Goal: Information Seeking & Learning: Compare options

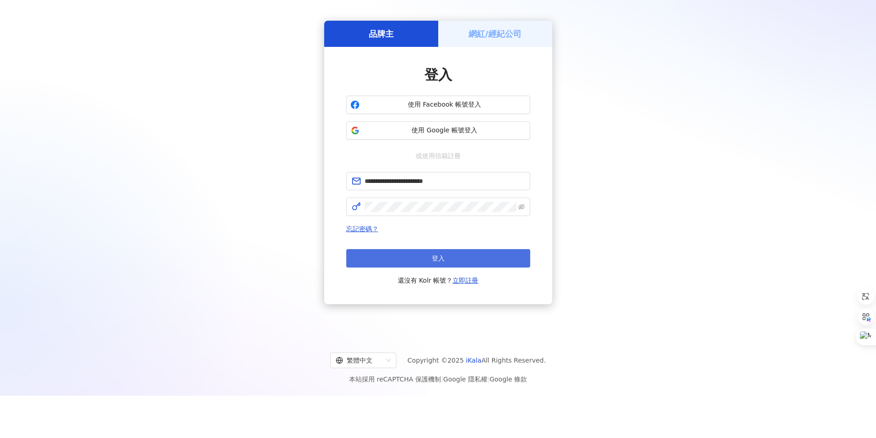
click at [458, 267] on button "登入" at bounding box center [438, 258] width 184 height 18
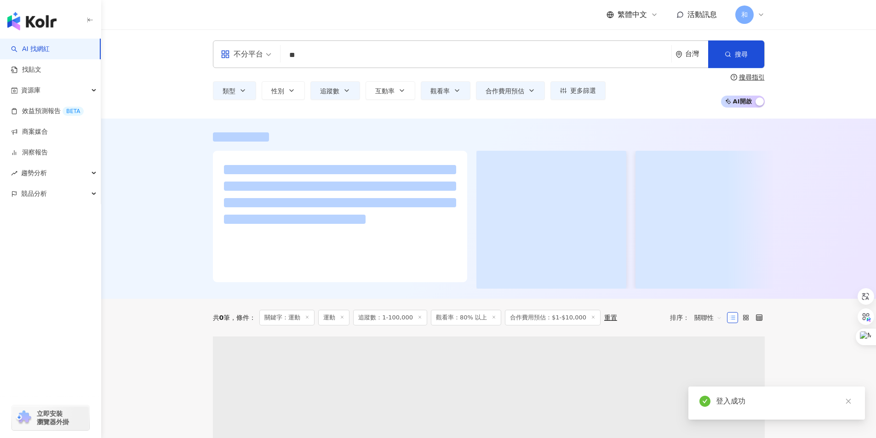
click at [848, 401] on icon "close" at bounding box center [848, 401] width 5 height 5
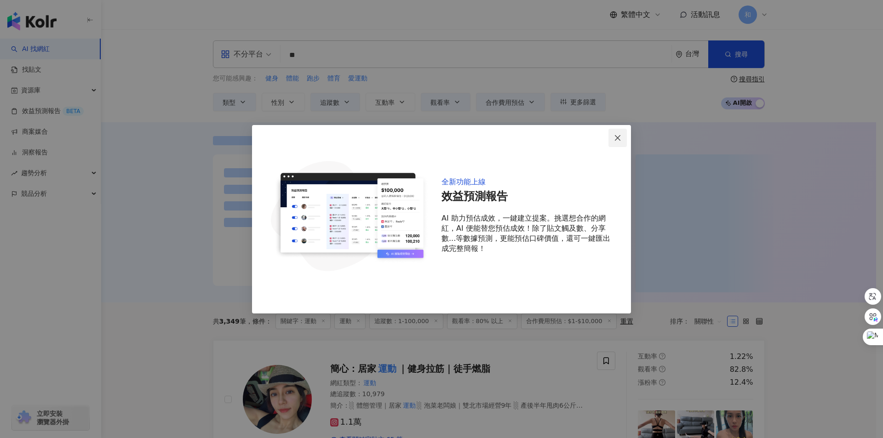
click at [617, 138] on icon "close" at bounding box center [618, 138] width 6 height 6
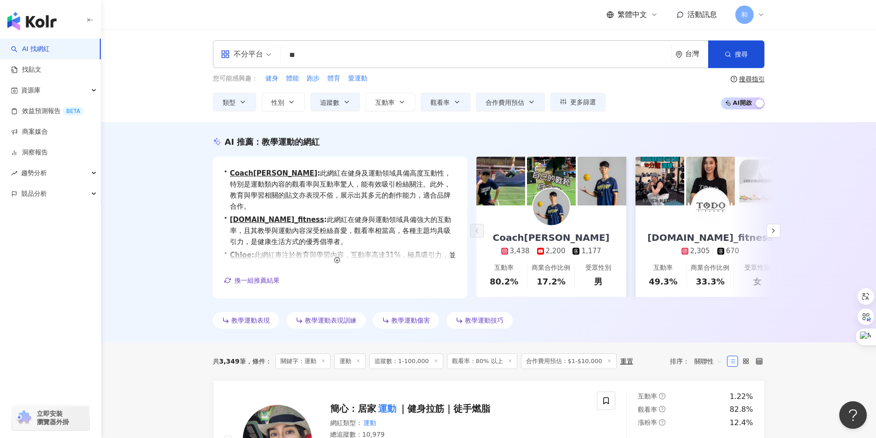
click at [318, 54] on input "**" at bounding box center [476, 54] width 384 height 17
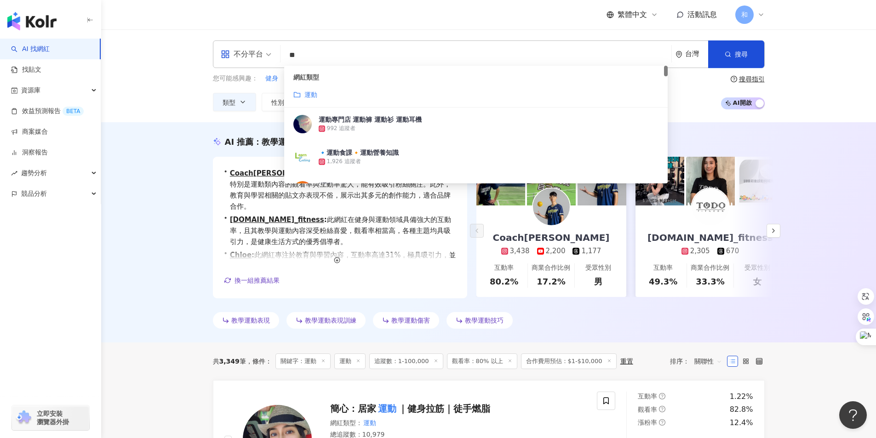
drag, startPoint x: 319, startPoint y: 52, endPoint x: 284, endPoint y: 55, distance: 35.1
click at [284, 55] on input "**" at bounding box center [476, 54] width 384 height 17
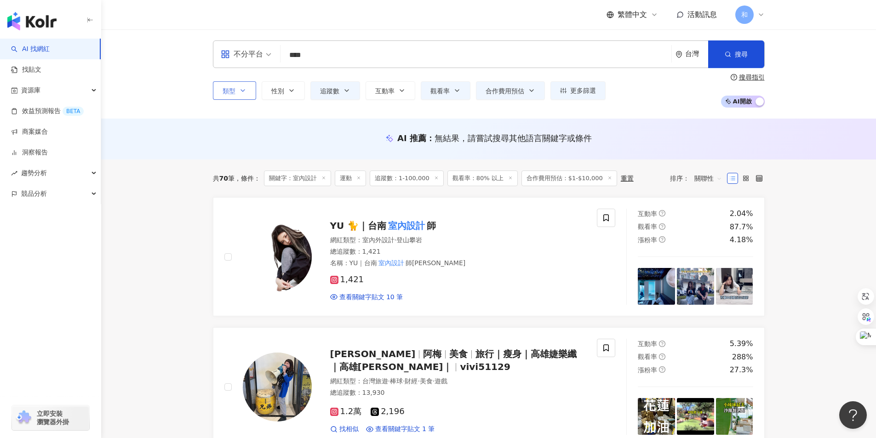
type input "****"
click at [241, 94] on icon "button" at bounding box center [242, 90] width 7 height 7
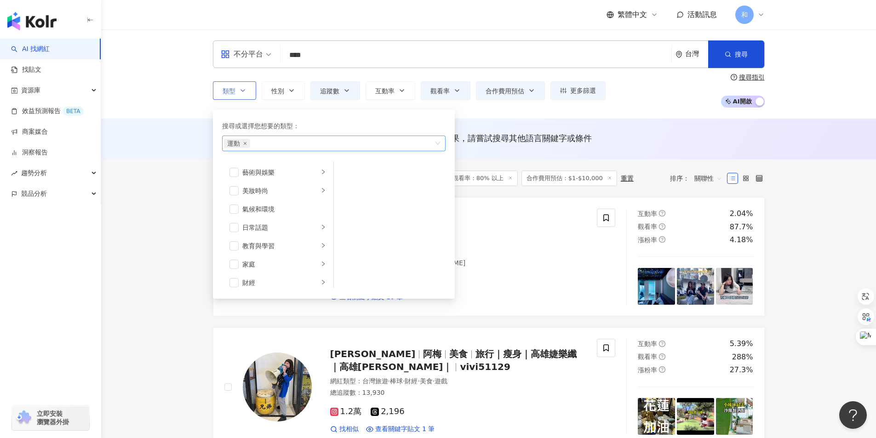
click at [243, 143] on icon "close" at bounding box center [245, 144] width 4 height 4
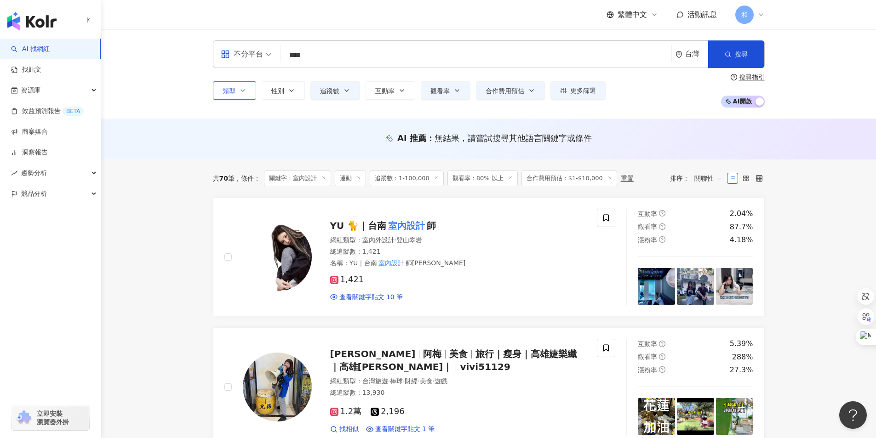
click at [174, 140] on div "AI 推薦 ： 無結果，請嘗試搜尋其他語言關鍵字或條件" at bounding box center [488, 139] width 775 height 41
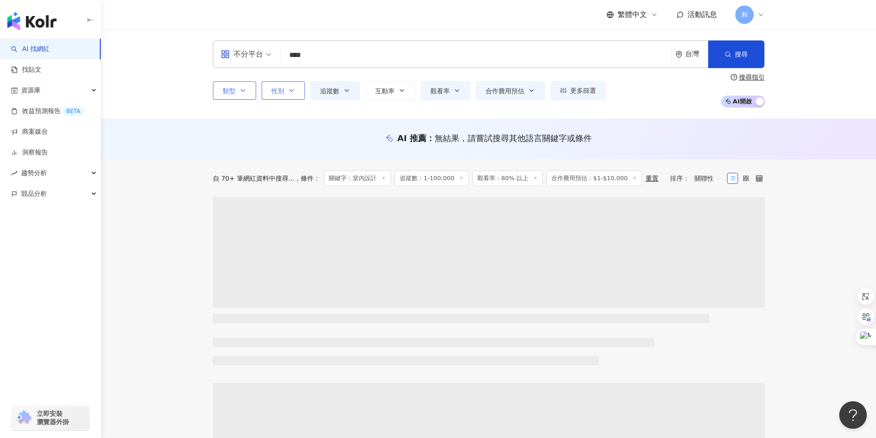
click at [292, 93] on icon "button" at bounding box center [291, 90] width 7 height 7
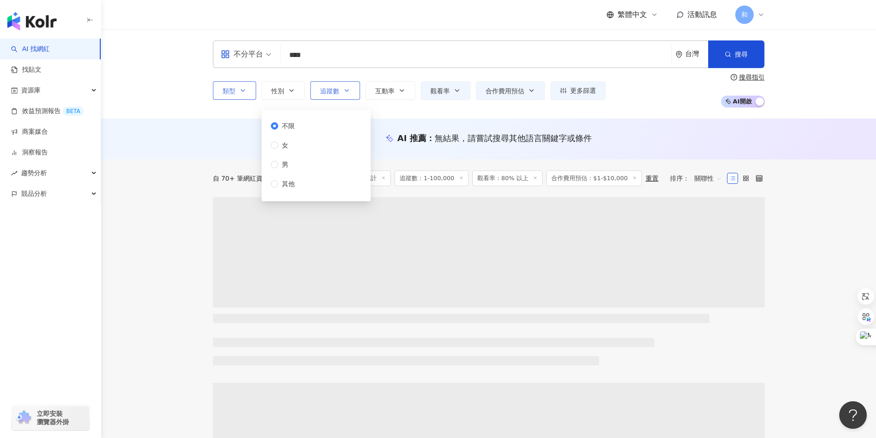
click at [286, 126] on span "不限" at bounding box center [288, 126] width 20 height 10
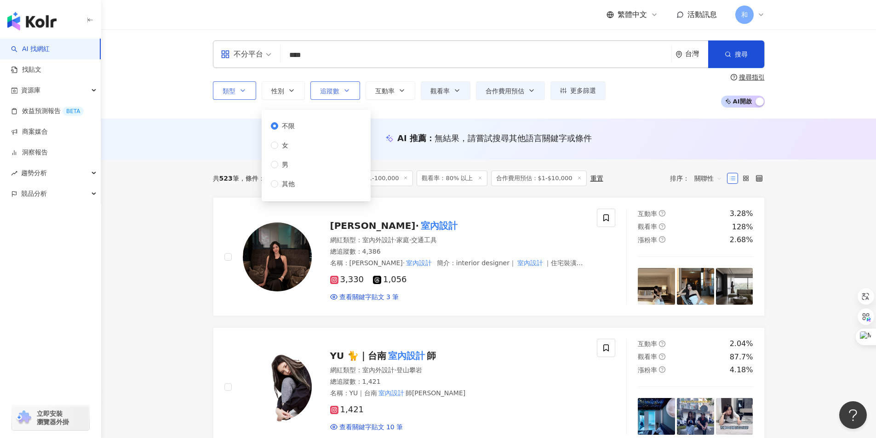
click at [338, 92] on span "追蹤數" at bounding box center [329, 90] width 19 height 7
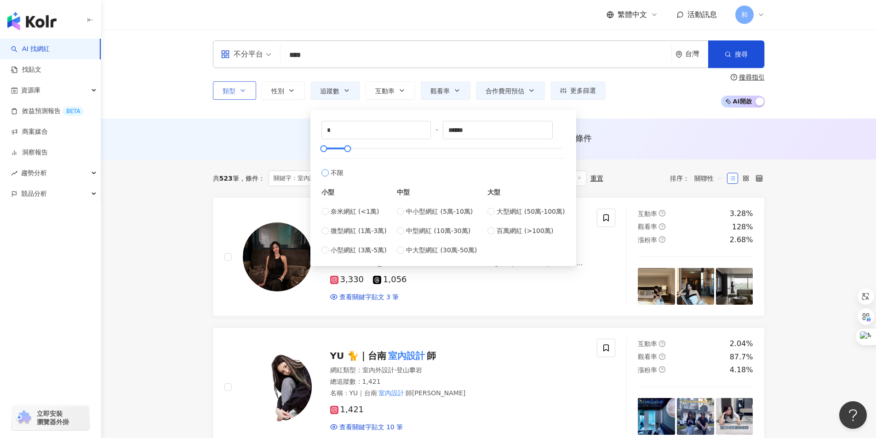
type input "*******"
click at [389, 97] on button "互動率" at bounding box center [391, 90] width 50 height 18
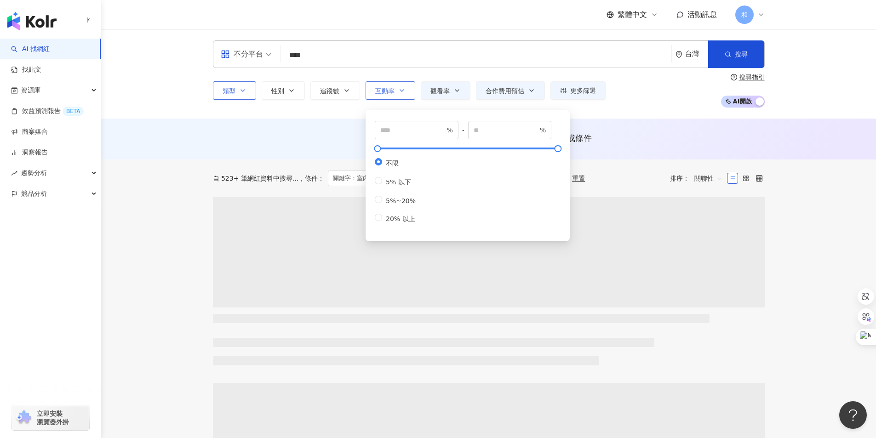
click at [389, 94] on span "互動率" at bounding box center [384, 90] width 19 height 7
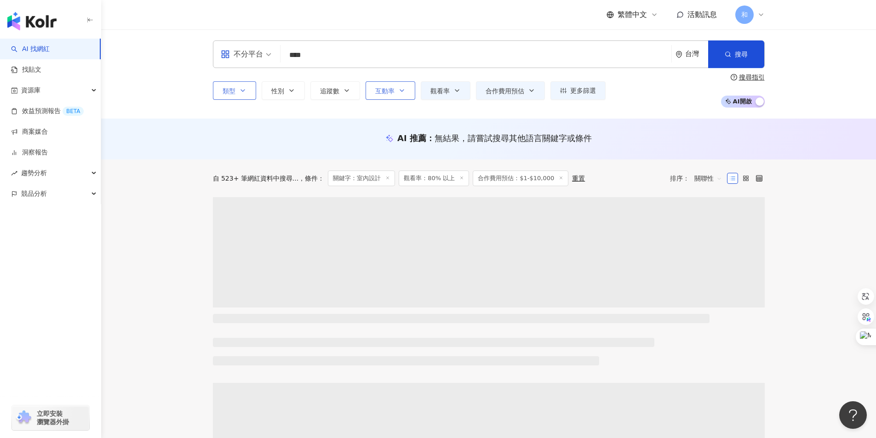
click at [389, 94] on span "互動率" at bounding box center [384, 90] width 19 height 7
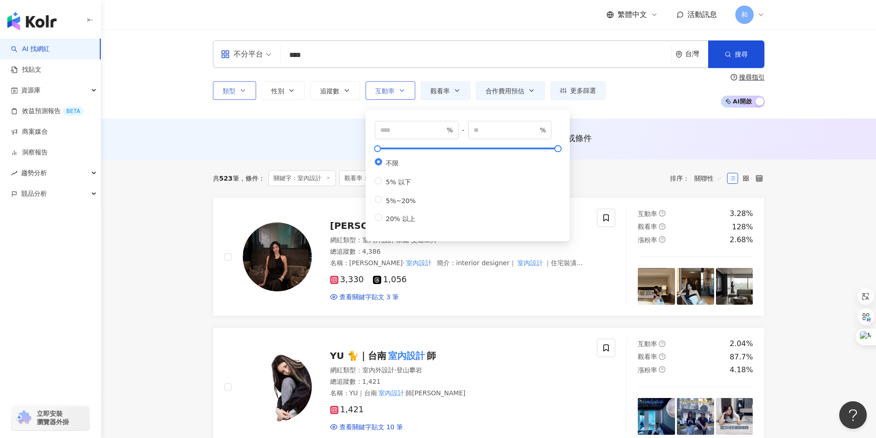
click at [396, 93] on button "互動率" at bounding box center [391, 90] width 50 height 18
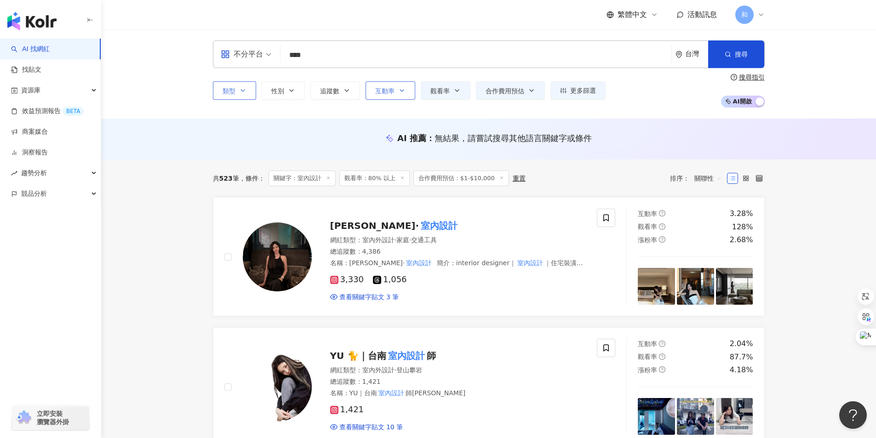
click at [396, 93] on button "互動率" at bounding box center [391, 90] width 50 height 18
click at [456, 95] on button "觀看率" at bounding box center [446, 90] width 50 height 18
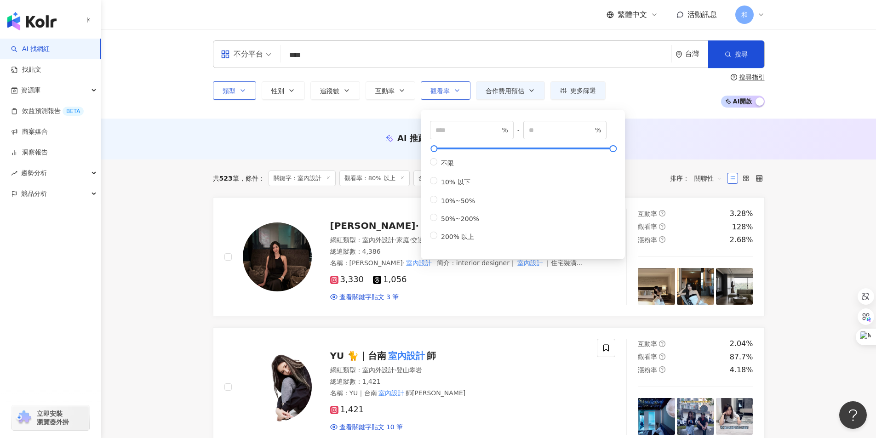
click at [451, 92] on button "觀看率" at bounding box center [446, 90] width 50 height 18
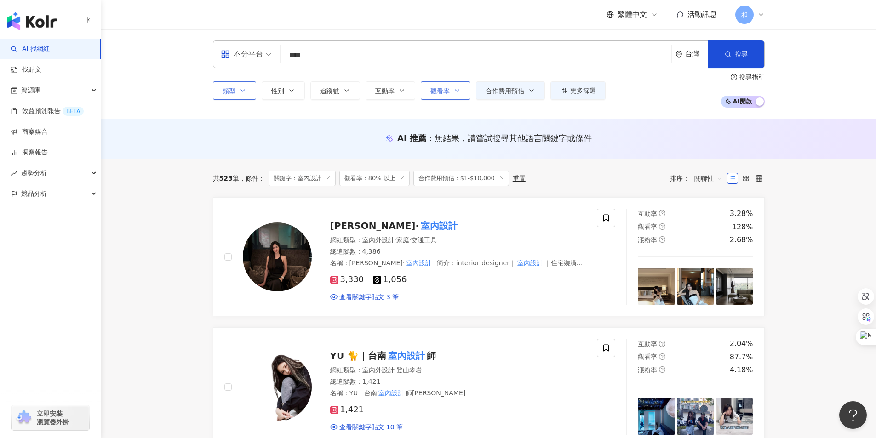
click at [451, 92] on button "觀看率" at bounding box center [446, 90] width 50 height 18
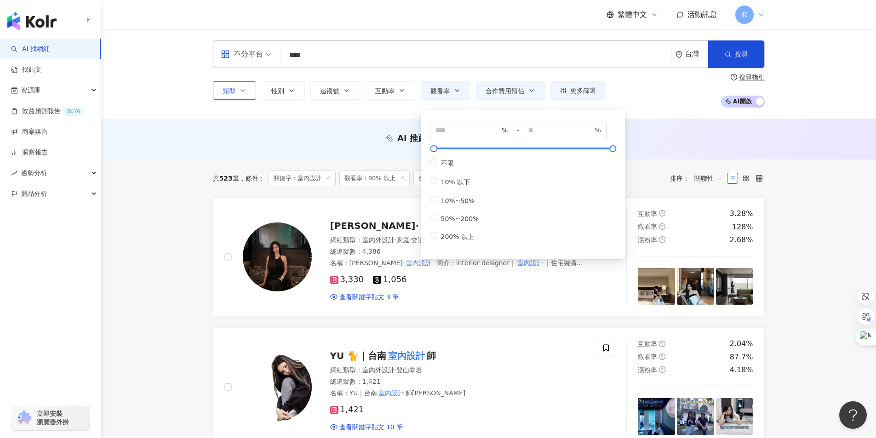
type input "**"
type input "***"
drag, startPoint x: 456, startPoint y: 130, endPoint x: 407, endPoint y: 130, distance: 48.7
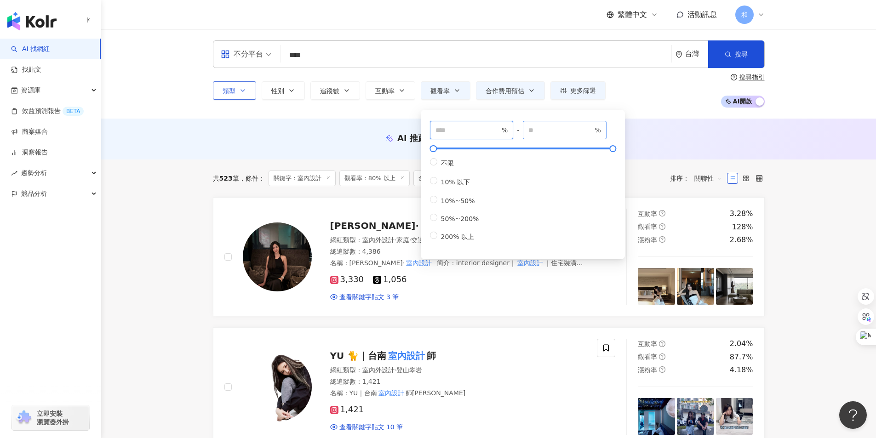
type input "**"
click at [549, 132] on input "number" at bounding box center [560, 130] width 64 height 10
type input "***"
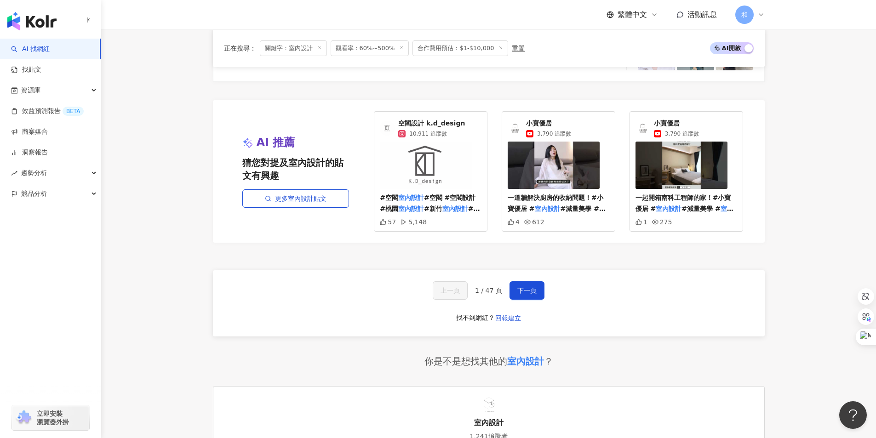
scroll to position [1702, 0]
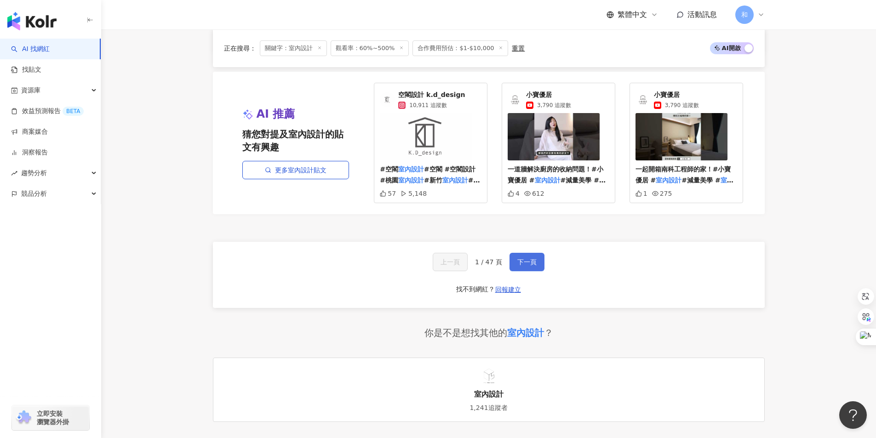
click at [522, 266] on button "下一頁" at bounding box center [527, 262] width 35 height 18
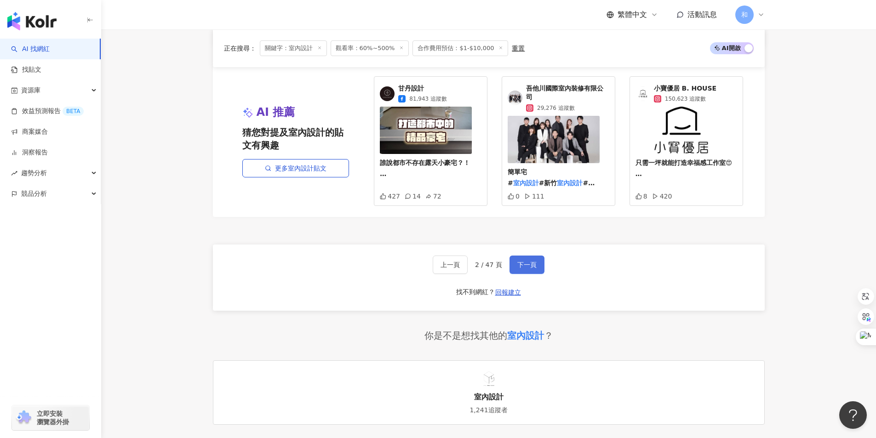
click at [527, 270] on button "下一頁" at bounding box center [527, 265] width 35 height 18
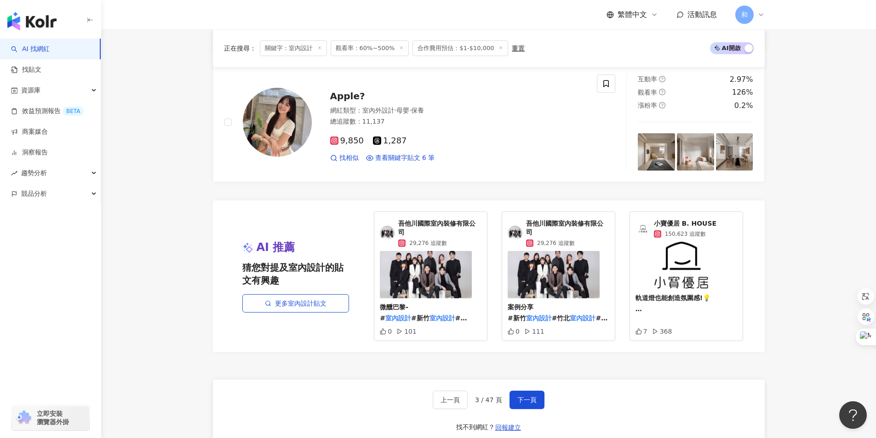
scroll to position [1701, 0]
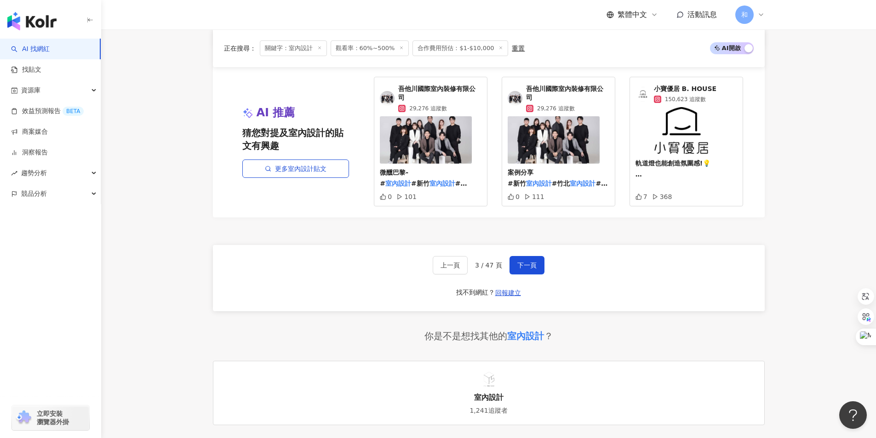
drag, startPoint x: 528, startPoint y: 267, endPoint x: 478, endPoint y: 256, distance: 50.9
click at [528, 267] on span "下一頁" at bounding box center [526, 265] width 19 height 7
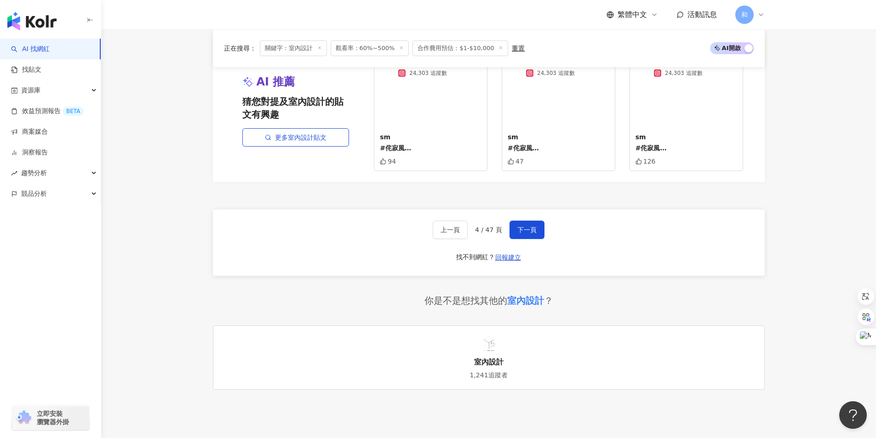
scroll to position [1858, 0]
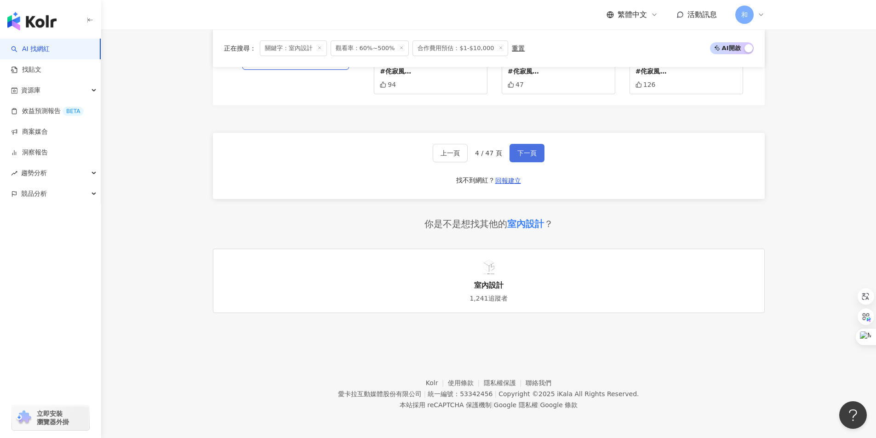
click at [527, 158] on button "下一頁" at bounding box center [527, 153] width 35 height 18
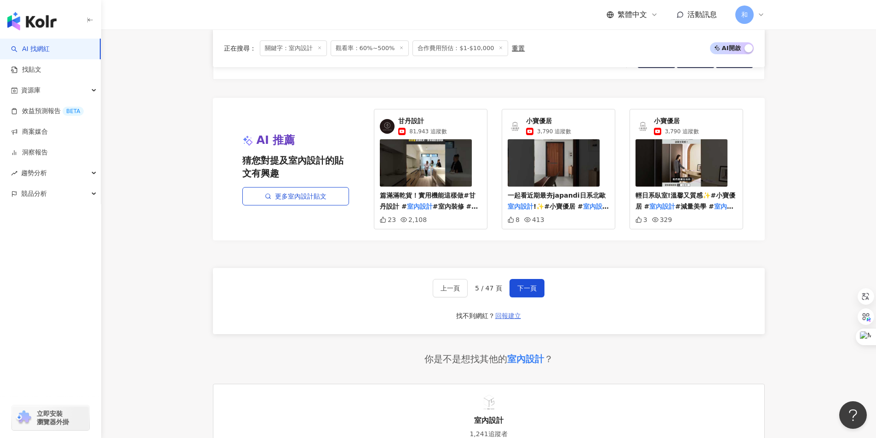
scroll to position [1747, 0]
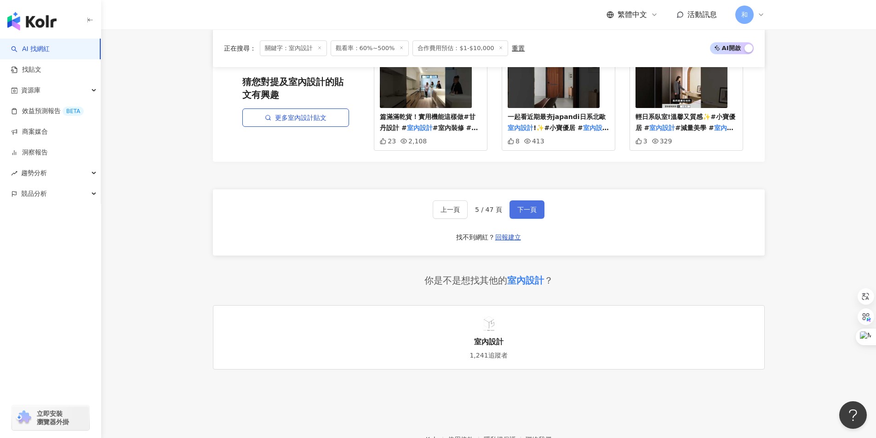
click at [529, 213] on span "下一頁" at bounding box center [526, 209] width 19 height 7
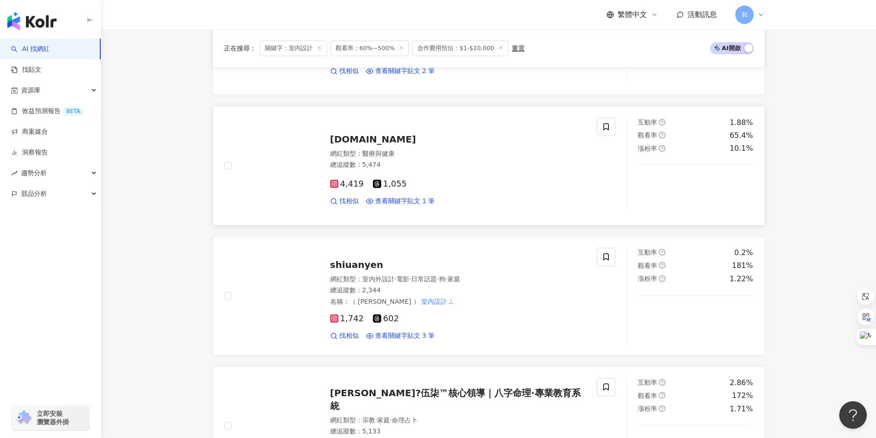
scroll to position [1242, 0]
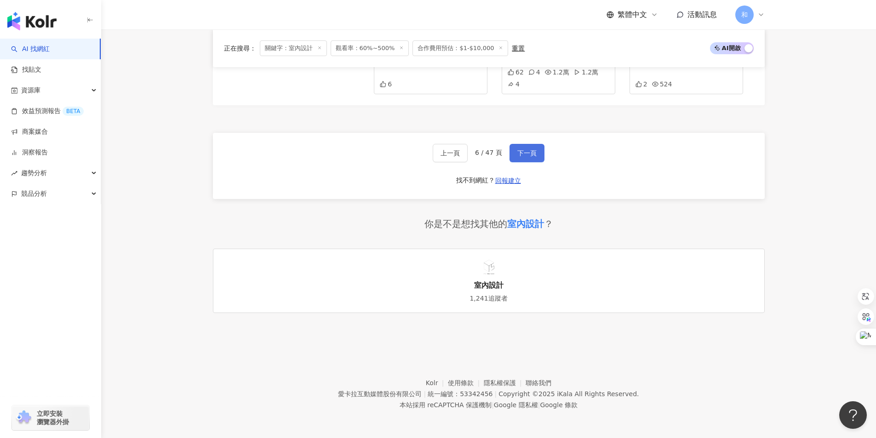
click at [526, 156] on span "下一頁" at bounding box center [526, 152] width 19 height 7
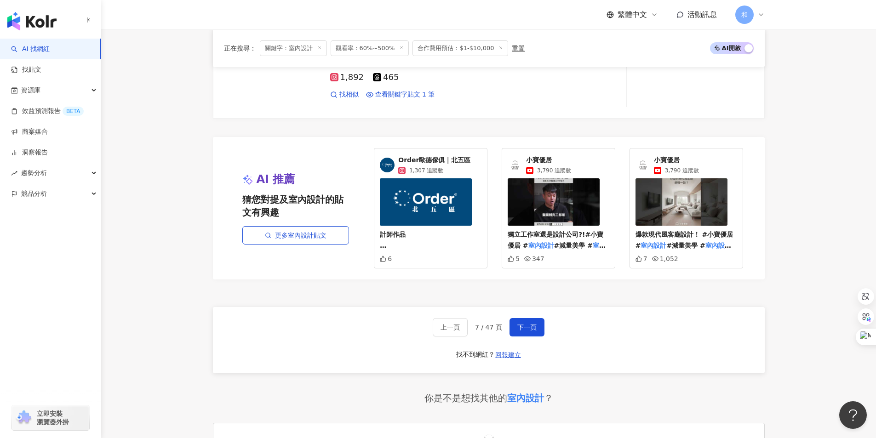
scroll to position [1793, 0]
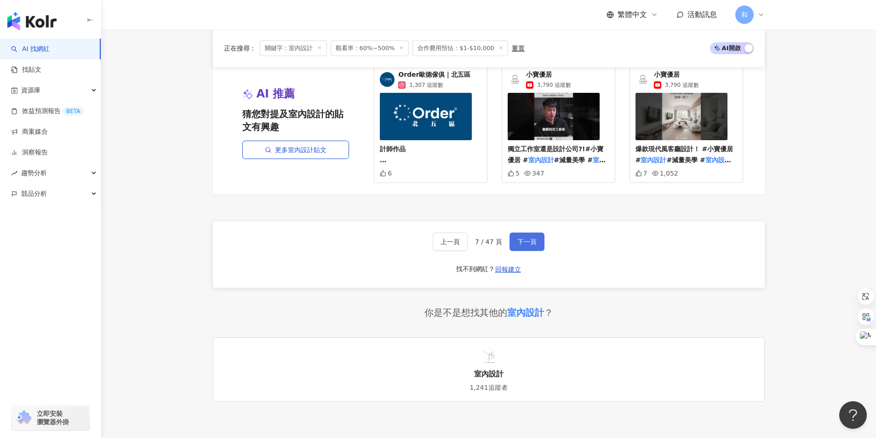
drag, startPoint x: 519, startPoint y: 242, endPoint x: 513, endPoint y: 246, distance: 7.3
click at [519, 242] on span "下一頁" at bounding box center [526, 241] width 19 height 7
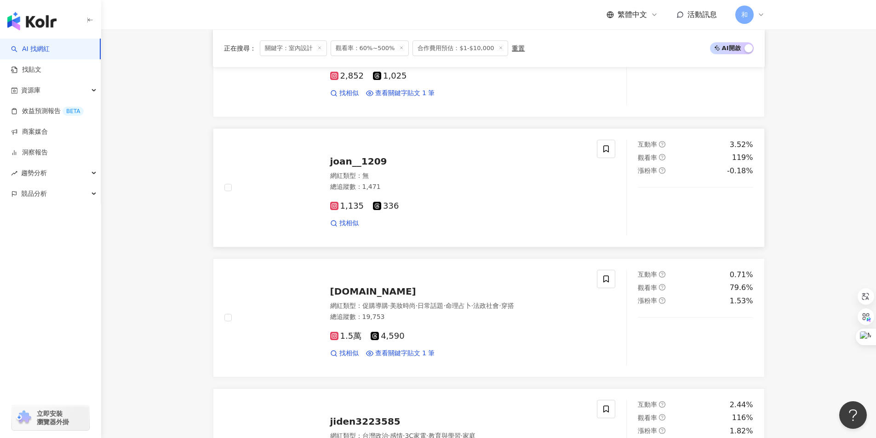
scroll to position [1242, 0]
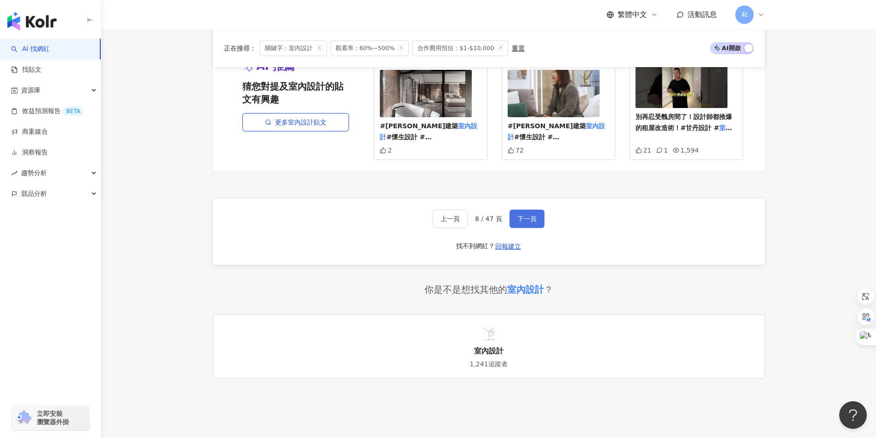
click at [528, 215] on span "下一頁" at bounding box center [526, 218] width 19 height 7
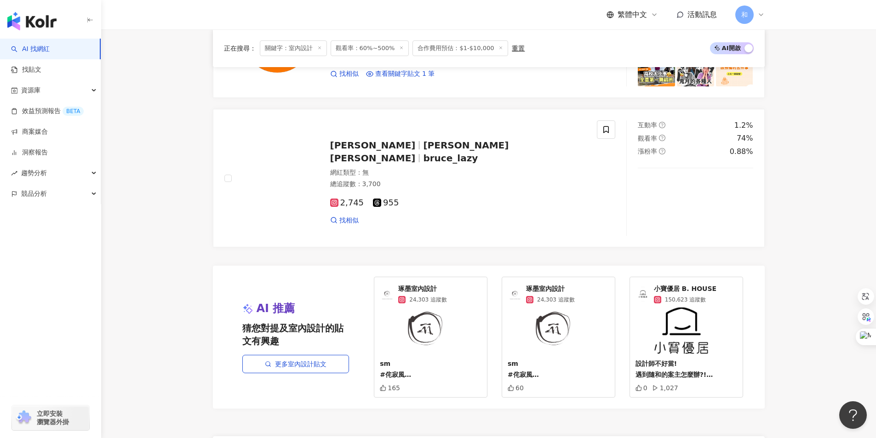
scroll to position [1702, 0]
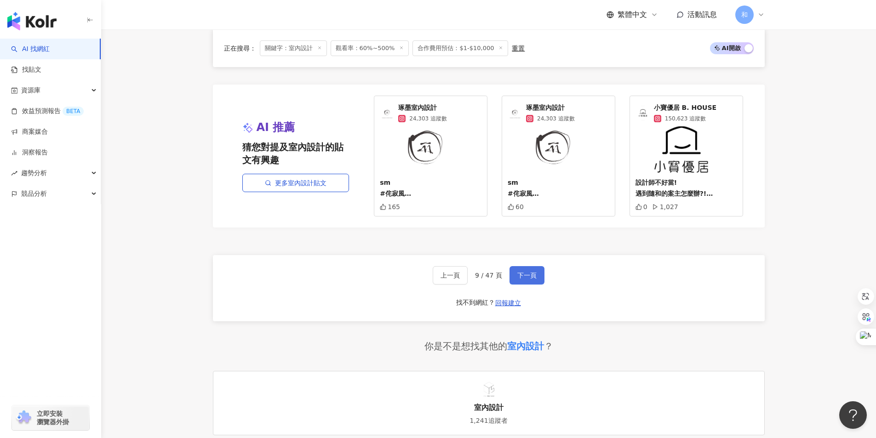
click at [535, 272] on span "下一頁" at bounding box center [526, 275] width 19 height 7
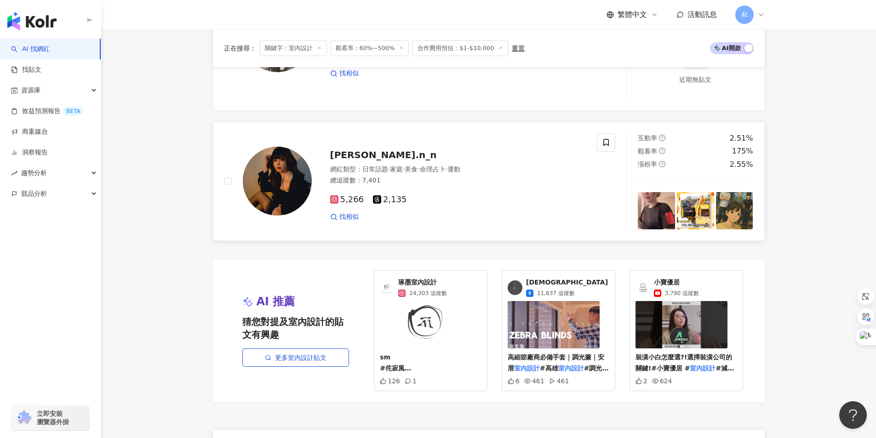
scroll to position [1747, 0]
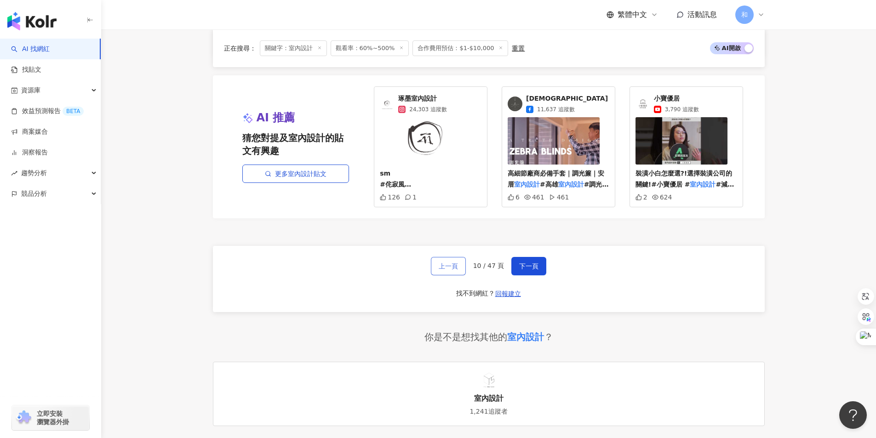
click at [457, 267] on span "上一頁" at bounding box center [448, 266] width 19 height 7
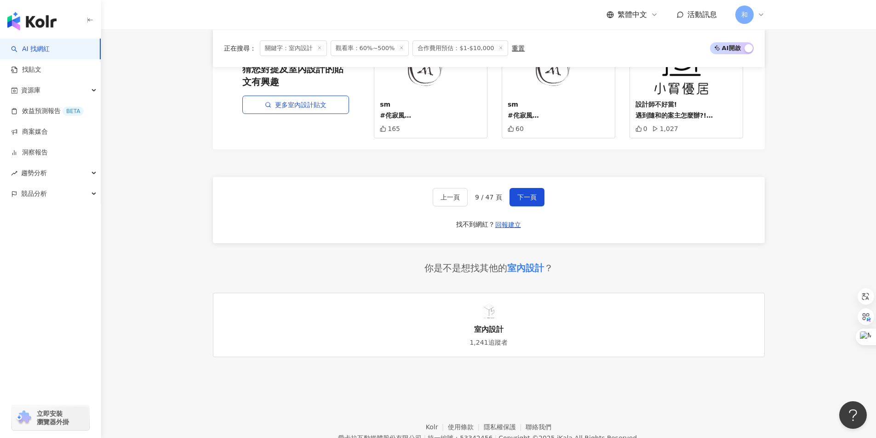
scroll to position [1824, 0]
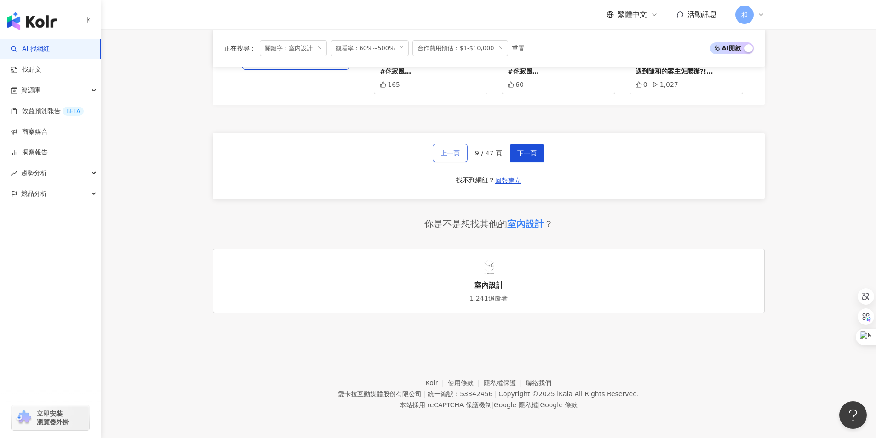
click at [451, 148] on button "上一頁" at bounding box center [450, 153] width 35 height 18
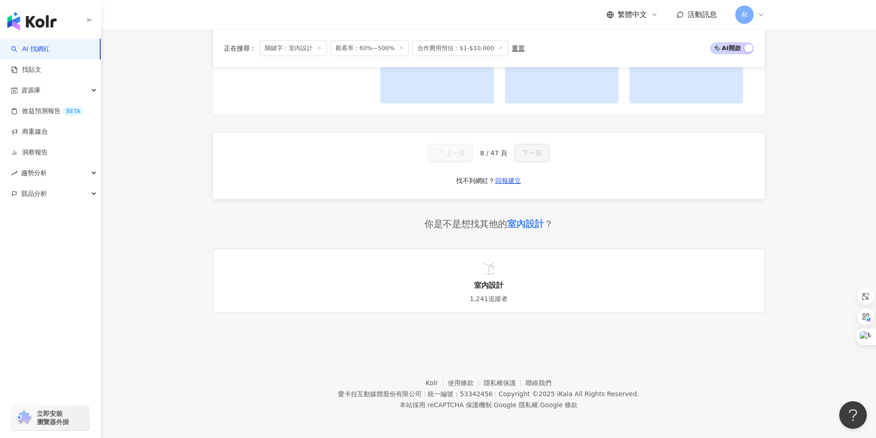
scroll to position [808, 0]
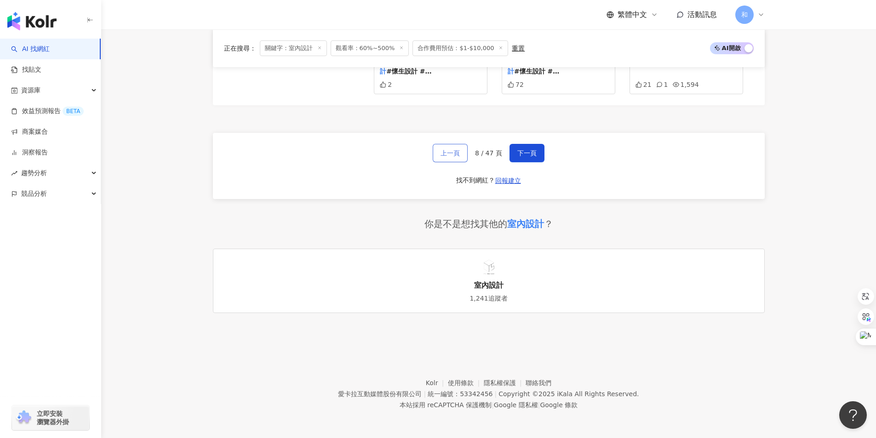
click at [452, 152] on span "上一頁" at bounding box center [450, 152] width 19 height 7
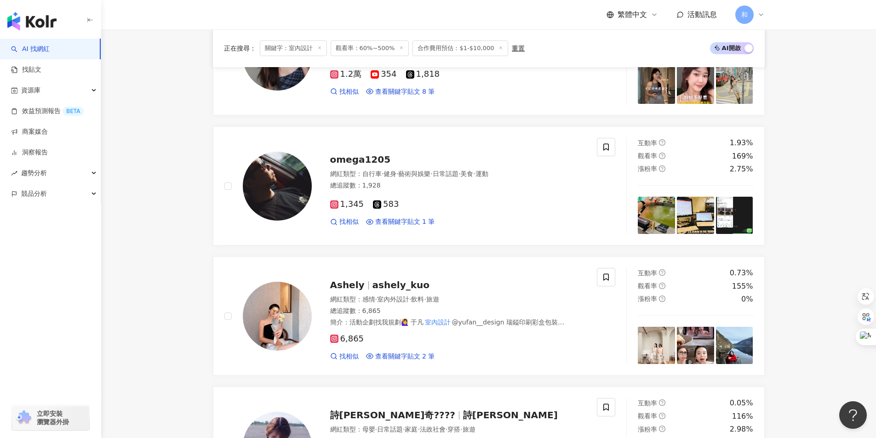
scroll to position [1882, 0]
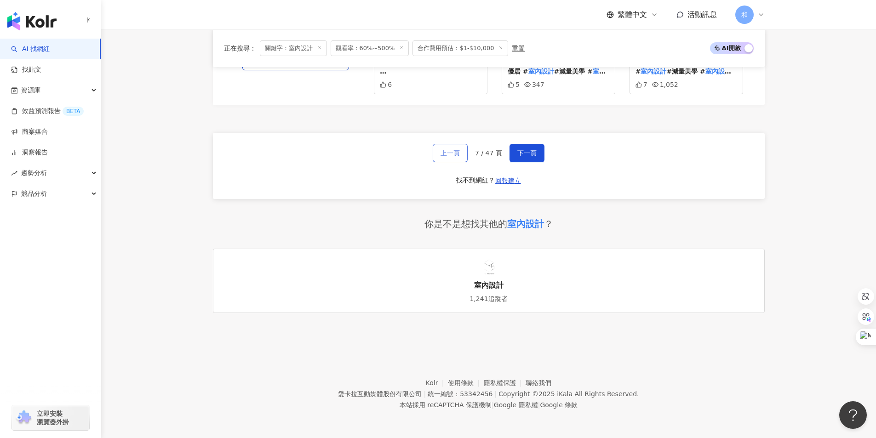
click at [444, 153] on span "上一頁" at bounding box center [450, 152] width 19 height 7
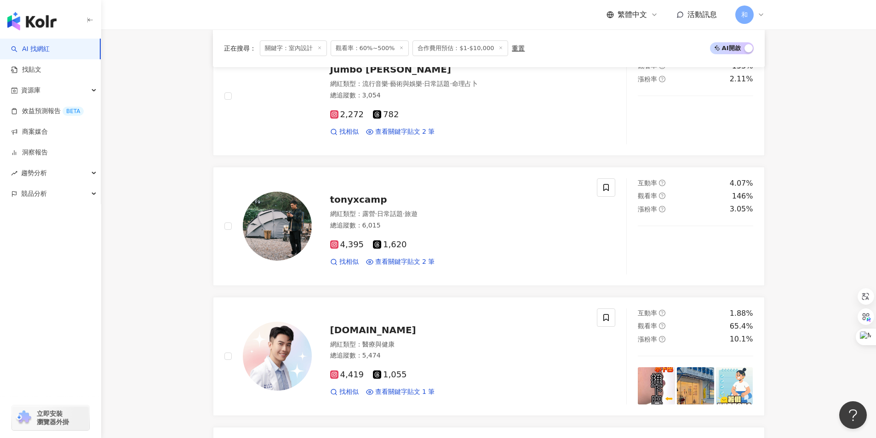
scroll to position [1816, 0]
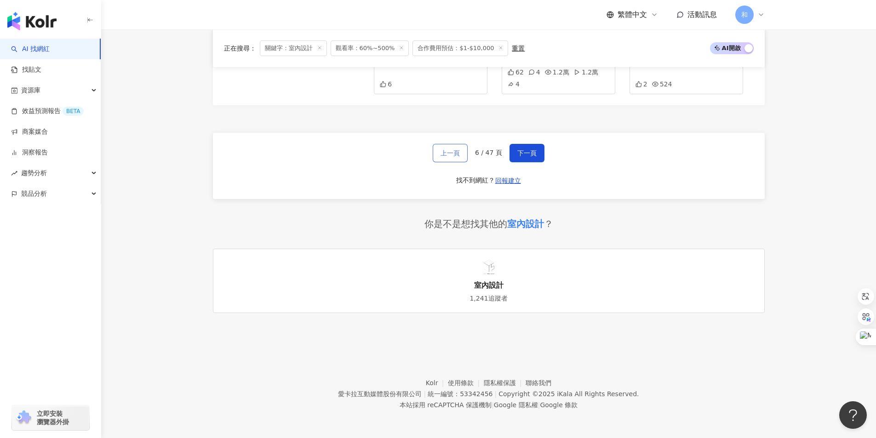
click at [452, 157] on span "上一頁" at bounding box center [450, 152] width 19 height 7
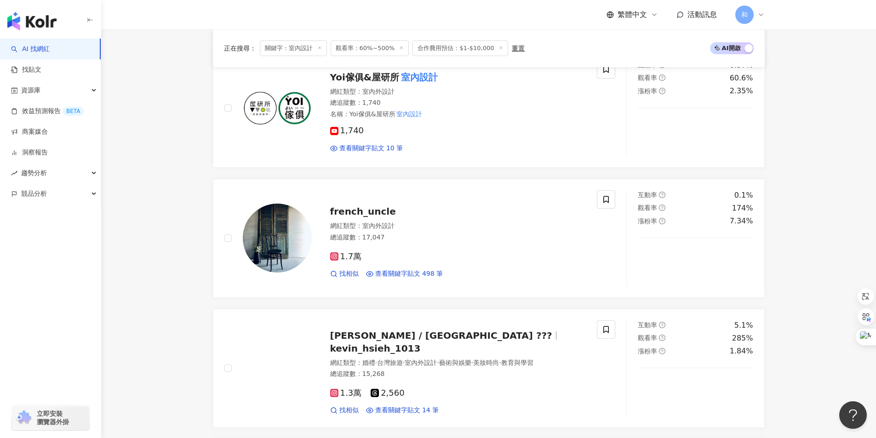
scroll to position [1804, 0]
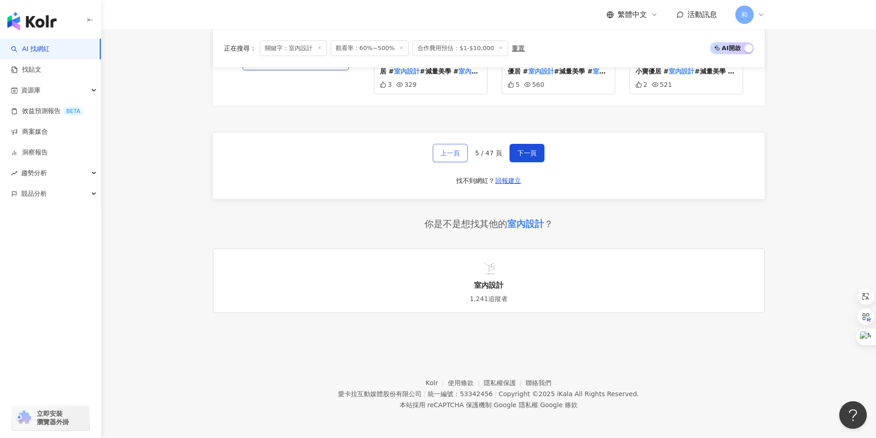
click at [448, 151] on span "上一頁" at bounding box center [450, 152] width 19 height 7
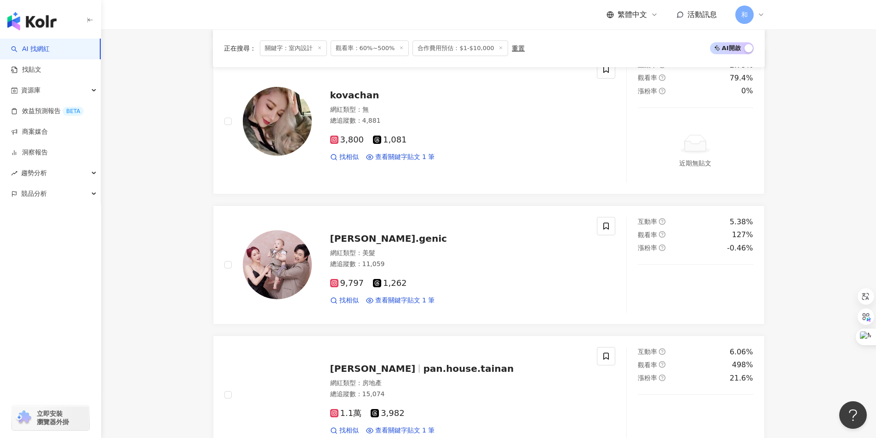
scroll to position [1858, 0]
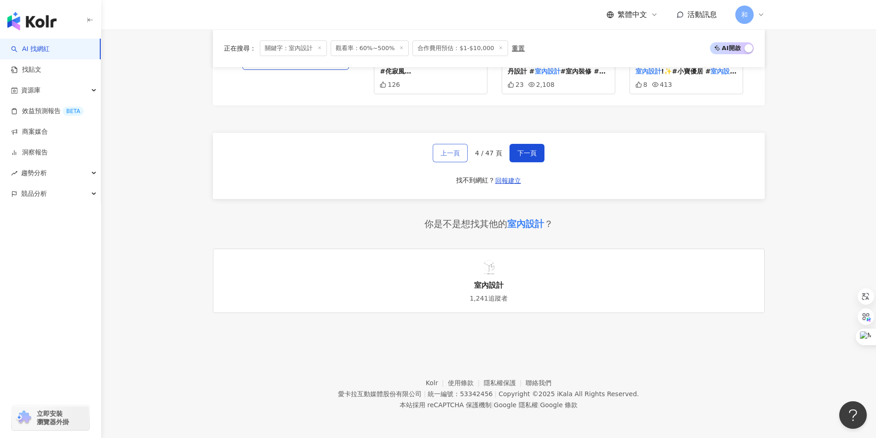
click at [445, 155] on span "上一頁" at bounding box center [450, 152] width 19 height 7
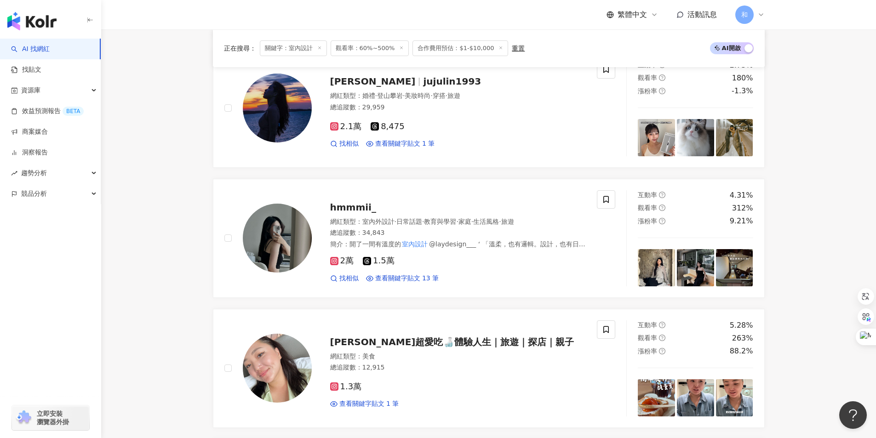
scroll to position [1804, 0]
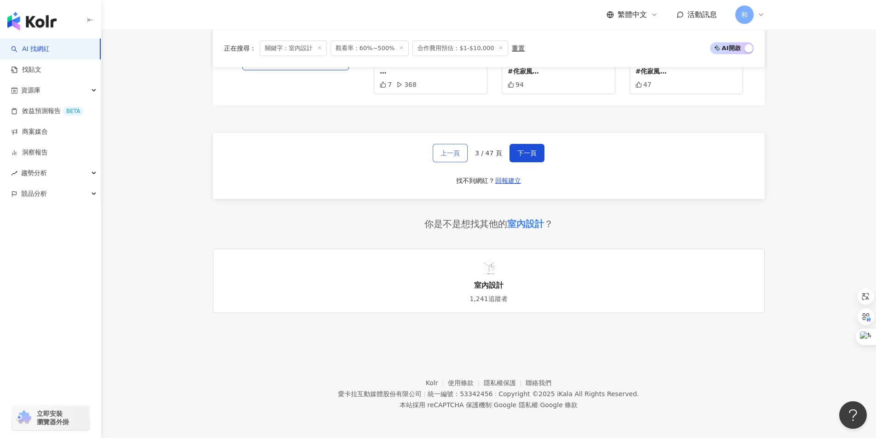
click at [452, 150] on span "上一頁" at bounding box center [450, 152] width 19 height 7
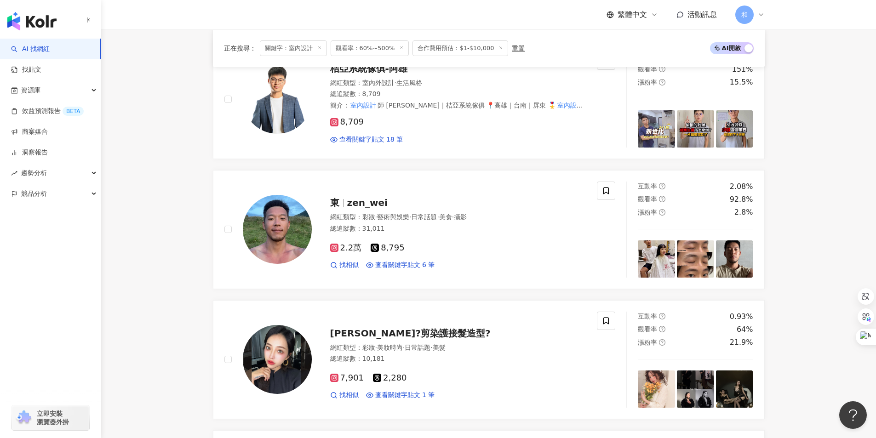
scroll to position [1813, 0]
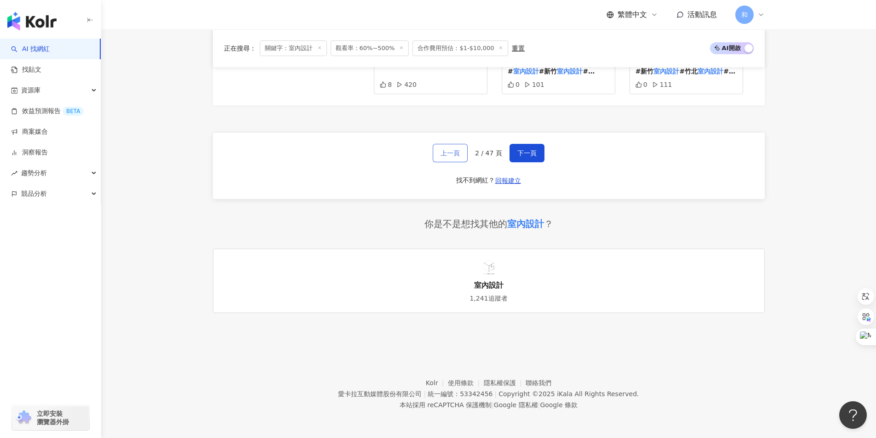
click at [445, 149] on span "上一頁" at bounding box center [450, 152] width 19 height 7
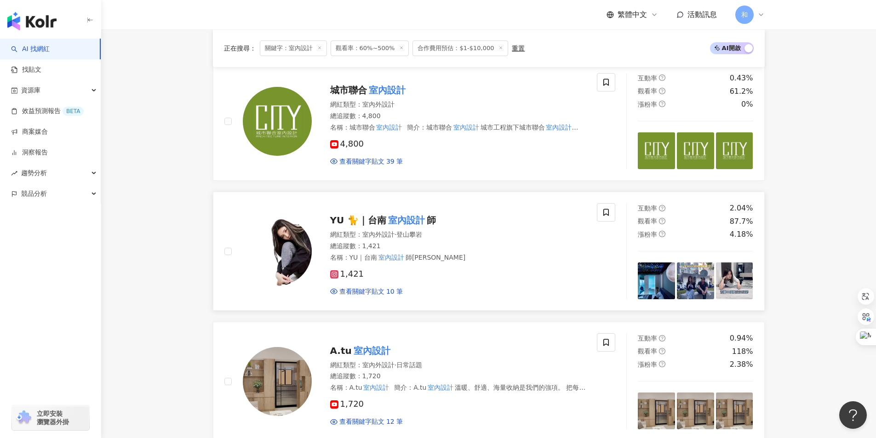
scroll to position [138, 0]
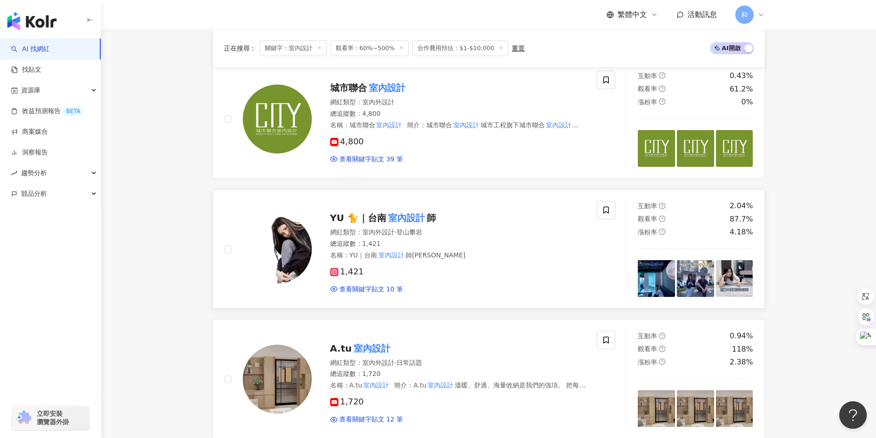
click at [390, 215] on mark "室內設計" at bounding box center [406, 218] width 40 height 15
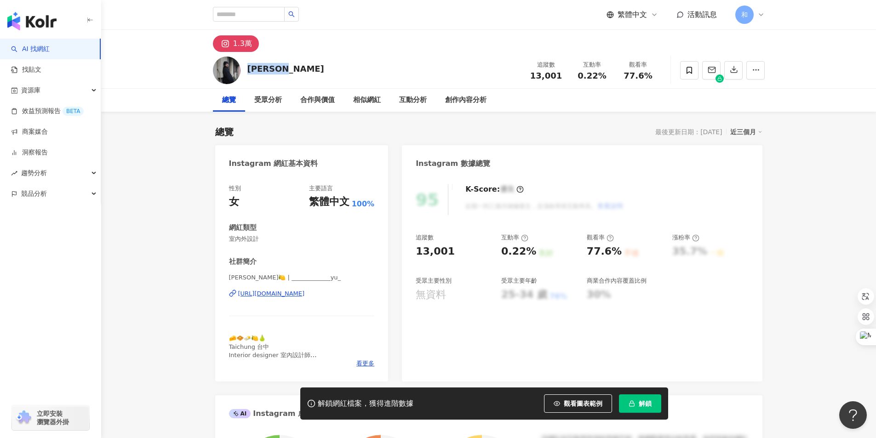
drag, startPoint x: 249, startPoint y: 67, endPoint x: 280, endPoint y: 64, distance: 30.9
click at [280, 64] on div "Charlie 追蹤數 13,001 互動率 0.22% 觀看率 77.6%" at bounding box center [489, 70] width 589 height 36
copy div "Charlie"
drag, startPoint x: 502, startPoint y: 251, endPoint x: 529, endPoint y: 251, distance: 27.6
click at [529, 251] on div "0.22%" at bounding box center [518, 252] width 35 height 14
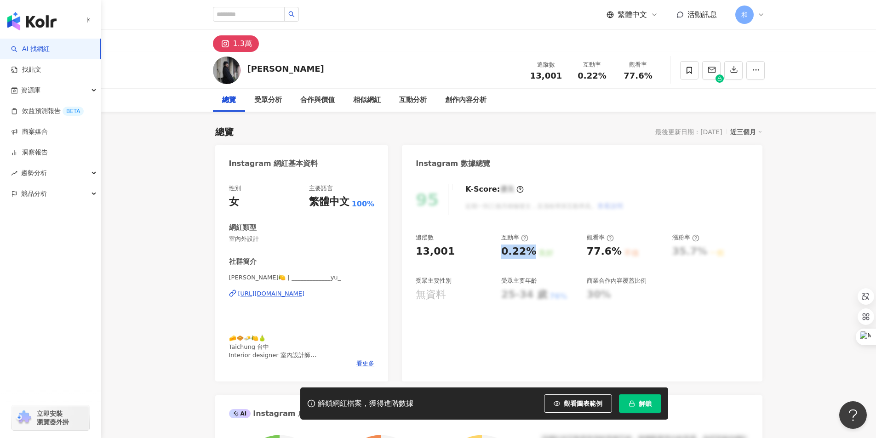
copy div "0.22%"
drag, startPoint x: 589, startPoint y: 249, endPoint x: 526, endPoint y: 329, distance: 101.9
click at [613, 250] on div "77.6%" at bounding box center [604, 252] width 35 height 14
copy div "77.6%"
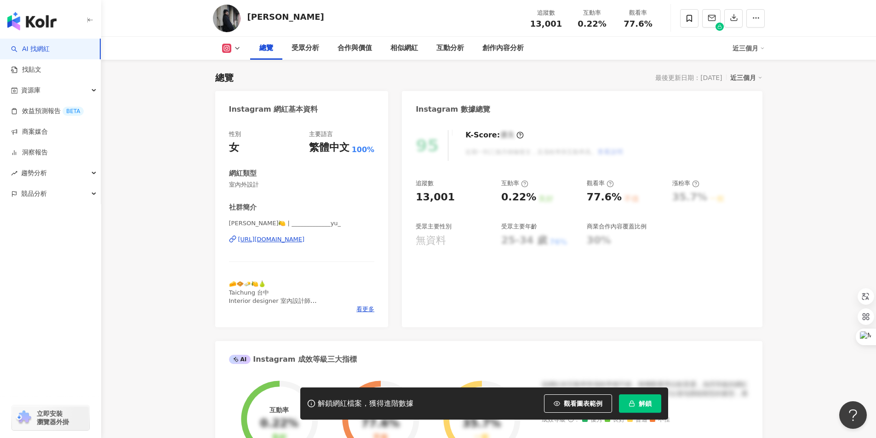
scroll to position [46, 0]
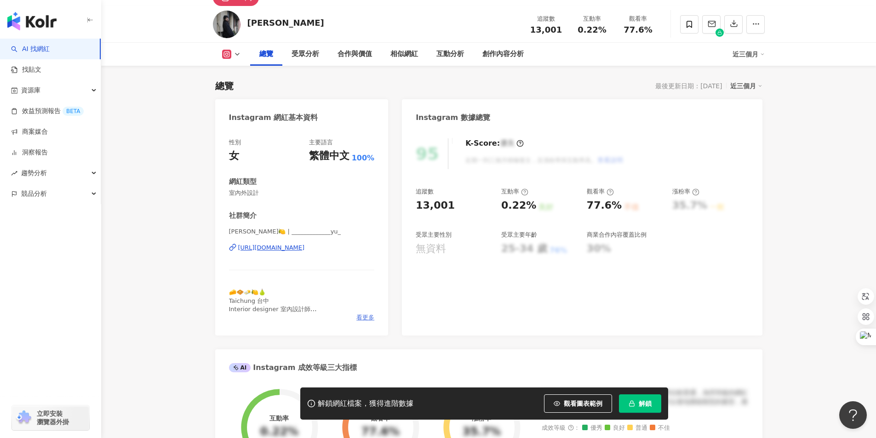
click at [362, 318] on span "看更多" at bounding box center [365, 318] width 18 height 8
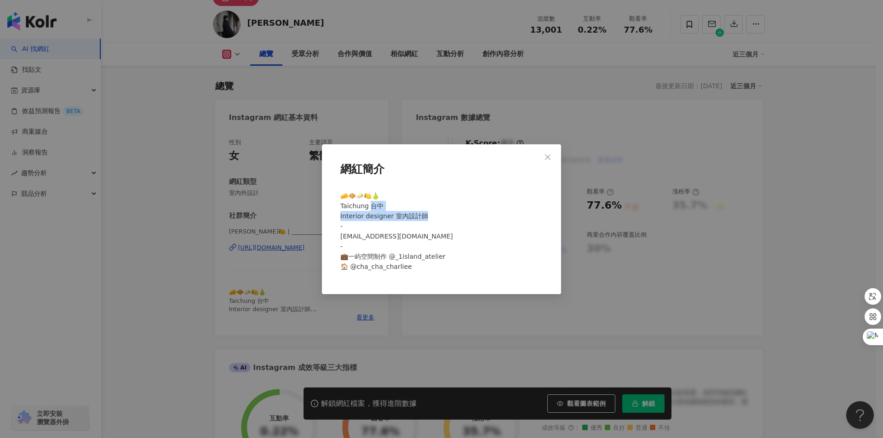
drag, startPoint x: 370, startPoint y: 205, endPoint x: 428, endPoint y: 213, distance: 59.0
click at [428, 213] on div "🧀🧇🧈🍋🍐 Taichung 台中 Interior designer 室內設計師 - charlie@1island.com.tw - 💼一屿空間制作 @_…" at bounding box center [442, 235] width 210 height 96
copy span "terior designer 室內設計師 - ch"
click at [359, 243] on div "🧀🧇🧈🍋🍐 Taichung 台中 Interior designer 室內設計師 - charlie@1island.com.tw - 💼一屿空間制作 @_…" at bounding box center [442, 235] width 210 height 96
drag, startPoint x: 340, startPoint y: 236, endPoint x: 416, endPoint y: 236, distance: 76.3
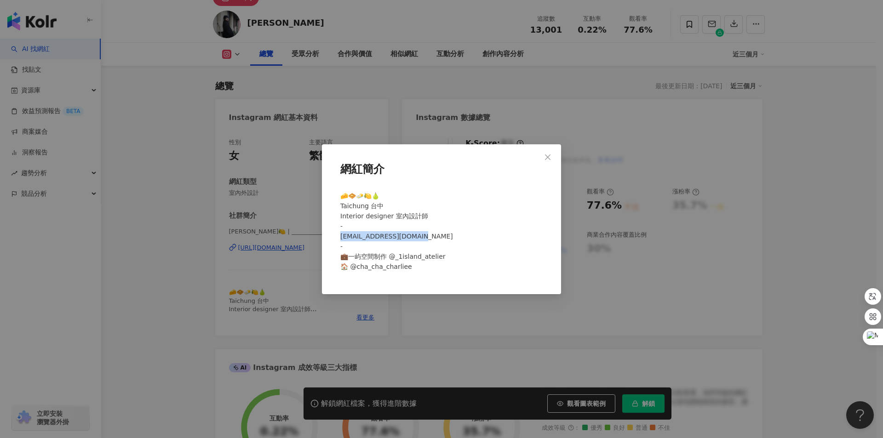
click at [416, 236] on div "🧀🧇🧈🍋🍐 Taichung 台中 Interior designer 室內設計師 - charlie@1island.com.tw - 💼一屿空間制作 @_…" at bounding box center [442, 235] width 210 height 96
copy span "ie@1island.com.tw - 💼一"
click at [548, 155] on icon "close" at bounding box center [547, 157] width 7 height 7
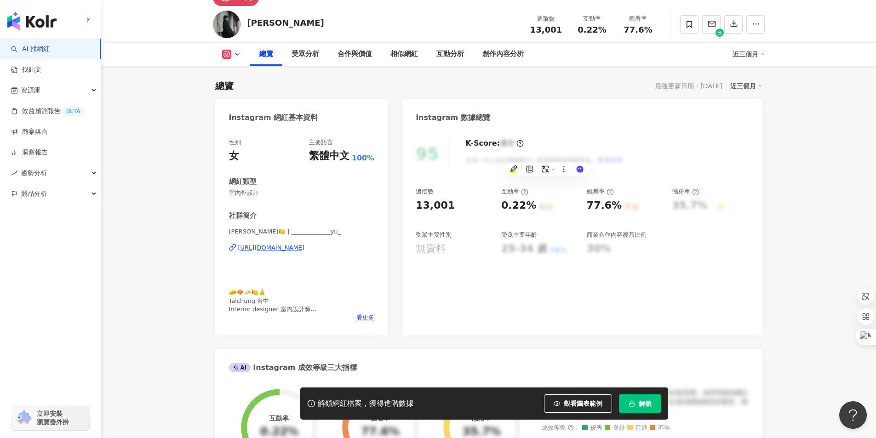
click at [238, 57] on icon at bounding box center [237, 54] width 7 height 7
click at [284, 248] on div "https://www.instagram.com/_____________yu_/" at bounding box center [271, 248] width 67 height 8
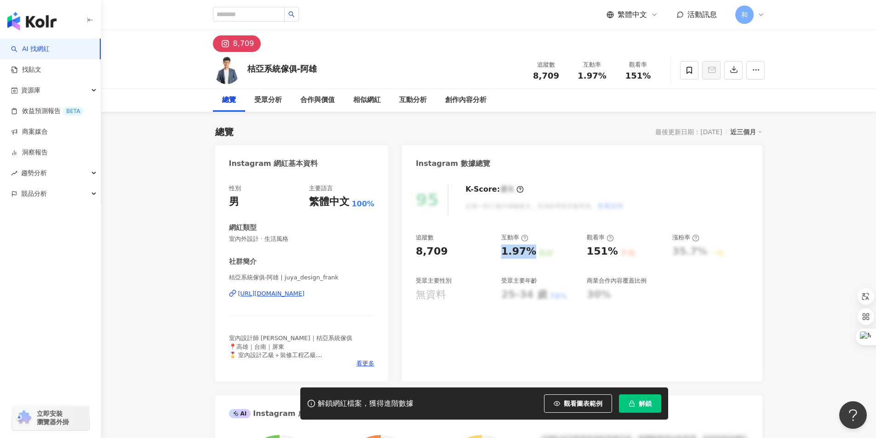
drag, startPoint x: 504, startPoint y: 251, endPoint x: 532, endPoint y: 249, distance: 27.7
click at [532, 249] on div "1.97% 良好" at bounding box center [539, 252] width 76 height 14
copy div "1.97%"
drag, startPoint x: 586, startPoint y: 250, endPoint x: 619, endPoint y: 249, distance: 32.7
click at [619, 249] on div "追蹤數 8,709 互動率 1.97% 良好 觀看率 151% 不佳 漲粉率 35.7% 一般 受眾主要性別 無資料 受眾主要年齡 25-34 歲 76% 商…" at bounding box center [582, 268] width 332 height 68
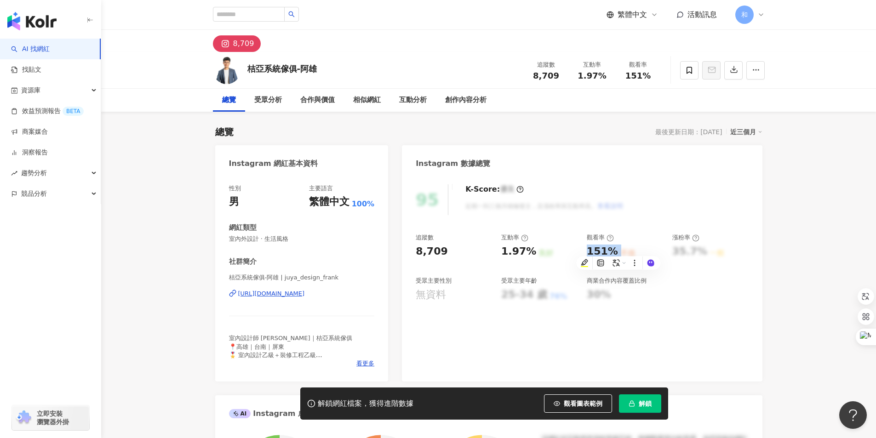
copy div "151% 不佳"
click at [361, 363] on span "看更多" at bounding box center [365, 364] width 18 height 8
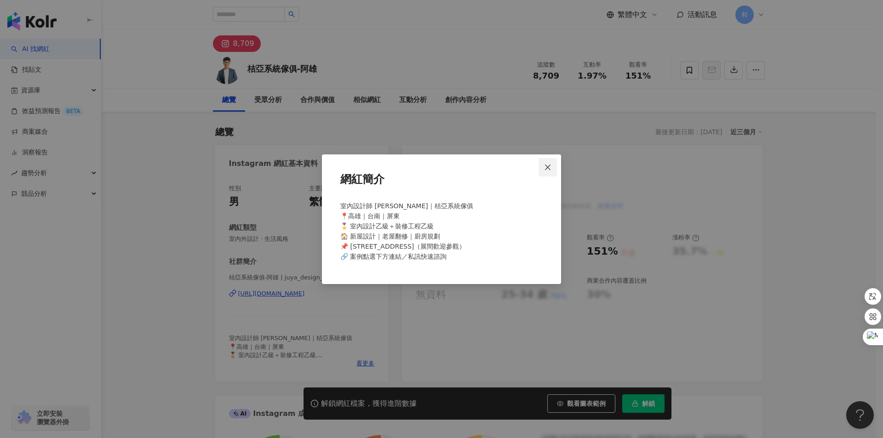
click at [548, 167] on icon "close" at bounding box center [548, 168] width 6 height 6
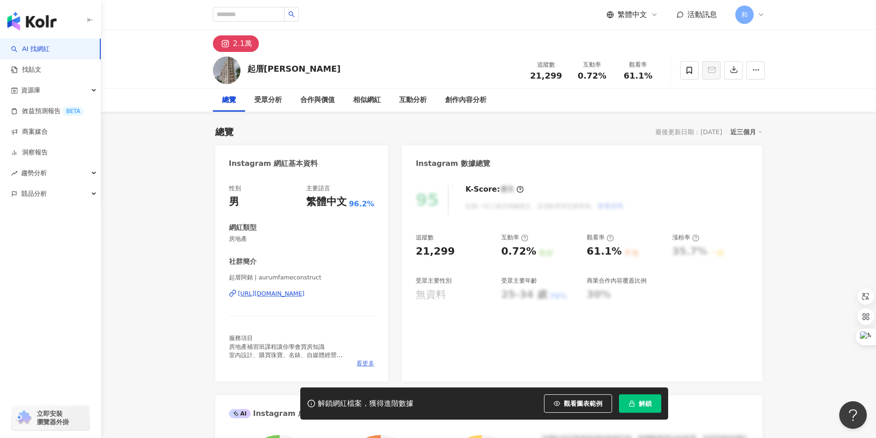
click at [372, 361] on span "看更多" at bounding box center [365, 364] width 18 height 8
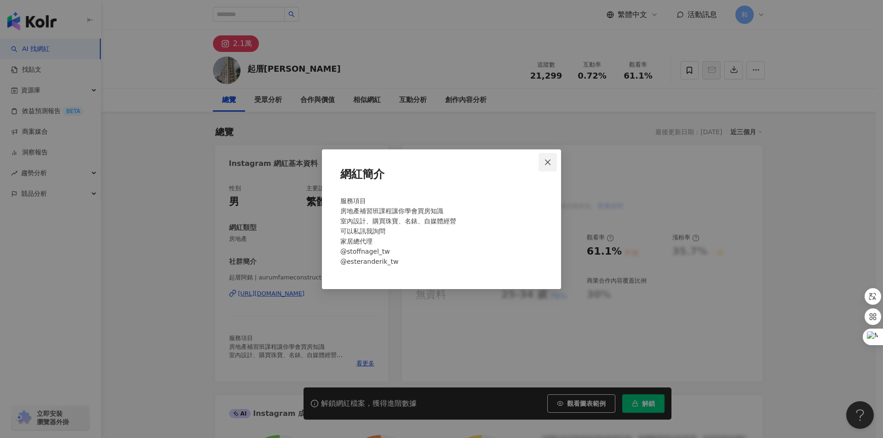
click at [552, 158] on button "Close" at bounding box center [548, 162] width 18 height 18
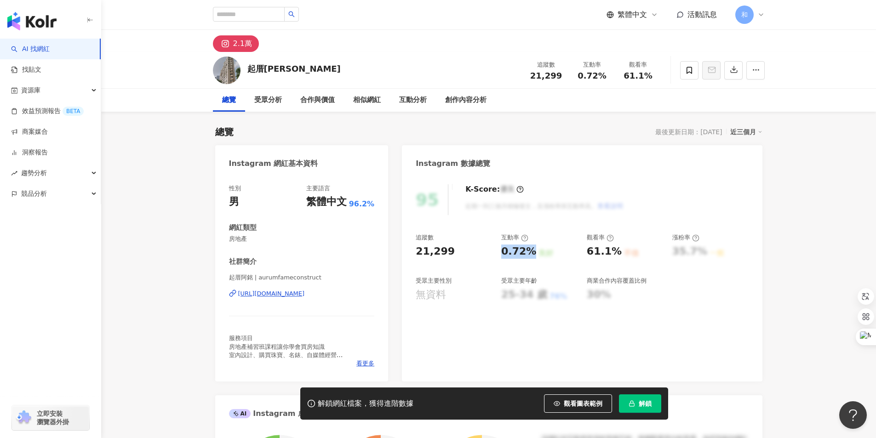
drag, startPoint x: 503, startPoint y: 251, endPoint x: 530, endPoint y: 248, distance: 27.3
click at [530, 248] on div "0.72%" at bounding box center [518, 252] width 35 height 14
copy div "0.72%"
drag, startPoint x: 588, startPoint y: 252, endPoint x: 614, endPoint y: 249, distance: 26.4
click at [614, 249] on div "61.1%" at bounding box center [604, 252] width 35 height 14
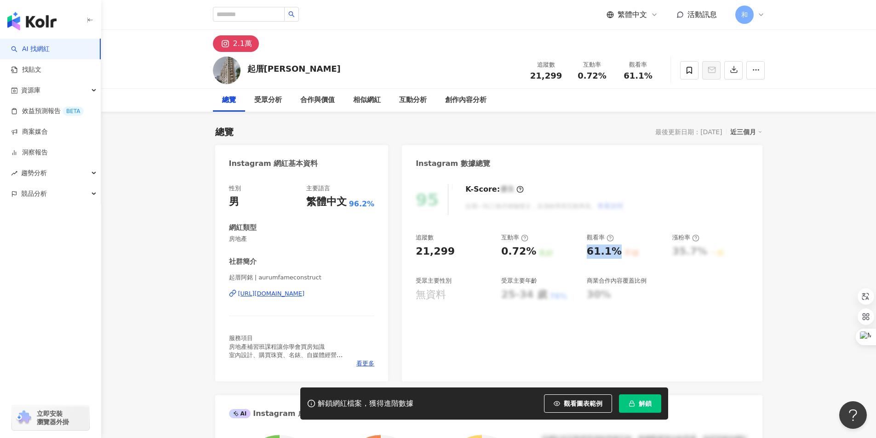
copy div "61.1%"
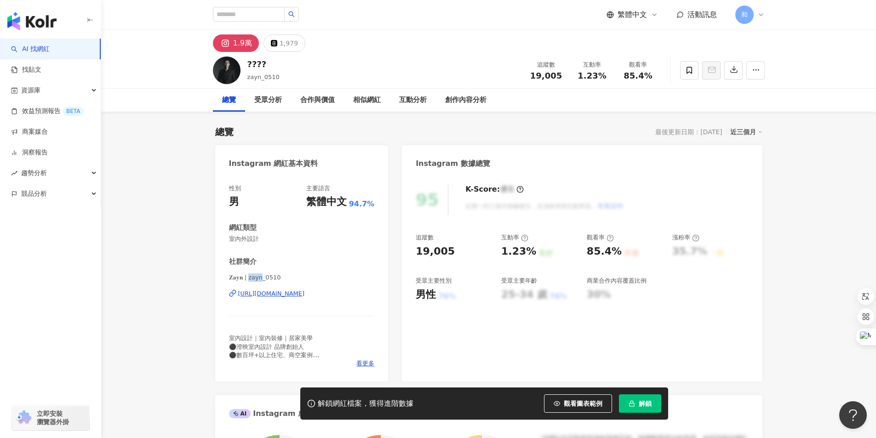
drag, startPoint x: 247, startPoint y: 279, endPoint x: 260, endPoint y: 277, distance: 12.6
click at [260, 277] on span "𝐙𝐚𝐲𝐧 | zayn_0510" at bounding box center [302, 278] width 146 height 8
copy span "_051"
drag, startPoint x: 503, startPoint y: 250, endPoint x: 531, endPoint y: 247, distance: 27.7
click at [531, 247] on div "1.23%" at bounding box center [518, 252] width 35 height 14
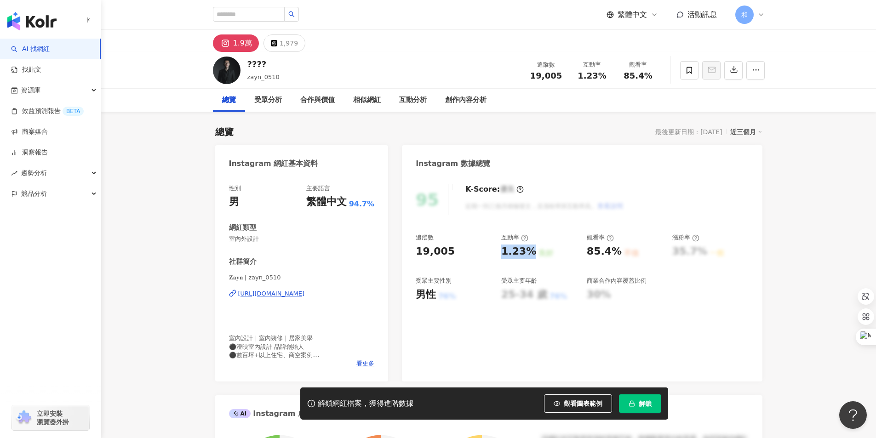
copy div "1.23%"
drag, startPoint x: 588, startPoint y: 250, endPoint x: 473, endPoint y: 349, distance: 151.3
click at [614, 251] on div "85.4%" at bounding box center [604, 252] width 35 height 14
copy div "85.4%"
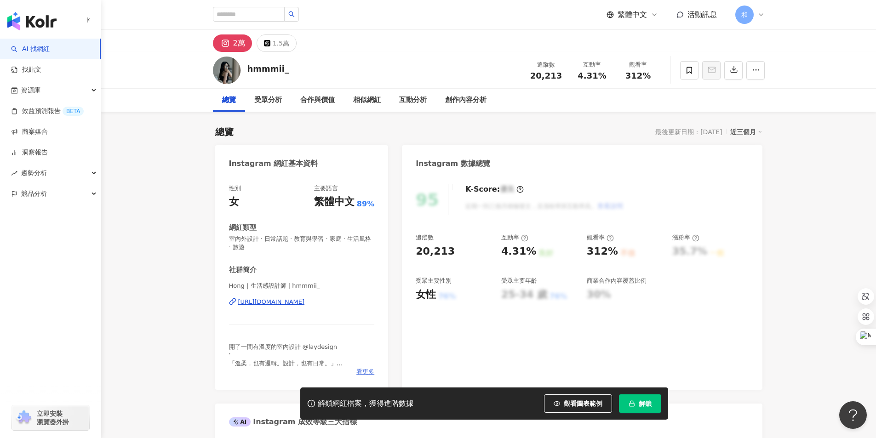
click at [366, 371] on span "看更多" at bounding box center [365, 372] width 18 height 8
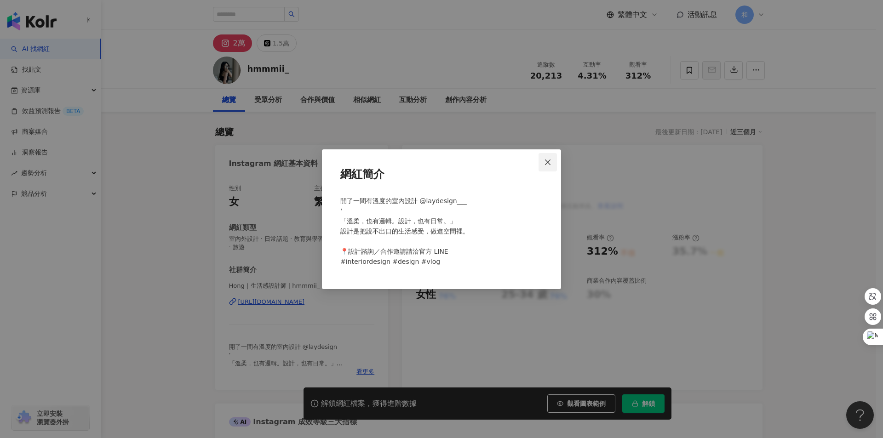
click at [548, 159] on icon "close" at bounding box center [547, 162] width 7 height 7
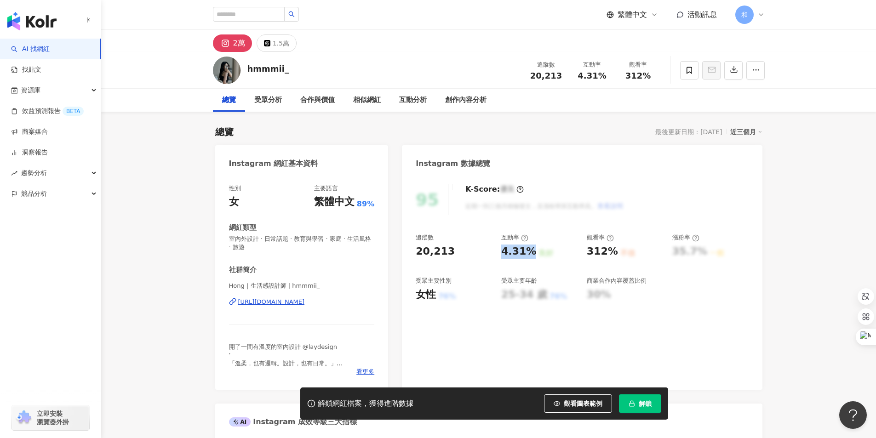
drag, startPoint x: 504, startPoint y: 252, endPoint x: 462, endPoint y: 301, distance: 64.5
click at [532, 250] on div "4.31% 良好" at bounding box center [539, 252] width 76 height 14
copy div "4.31%"
click at [615, 250] on div "312% 不佳" at bounding box center [625, 252] width 76 height 14
copy div "312% 不佳"
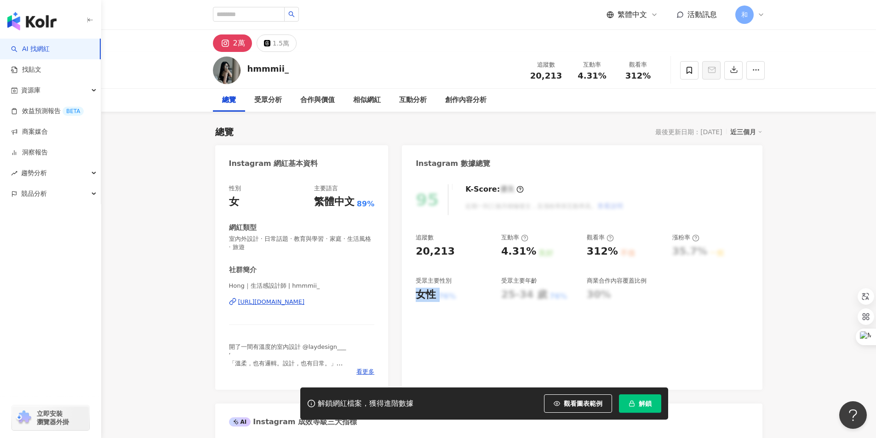
drag, startPoint x: 419, startPoint y: 294, endPoint x: 437, endPoint y: 294, distance: 18.4
click at [437, 294] on div "女性 76%" at bounding box center [454, 295] width 76 height 14
copy div "女性 76%"
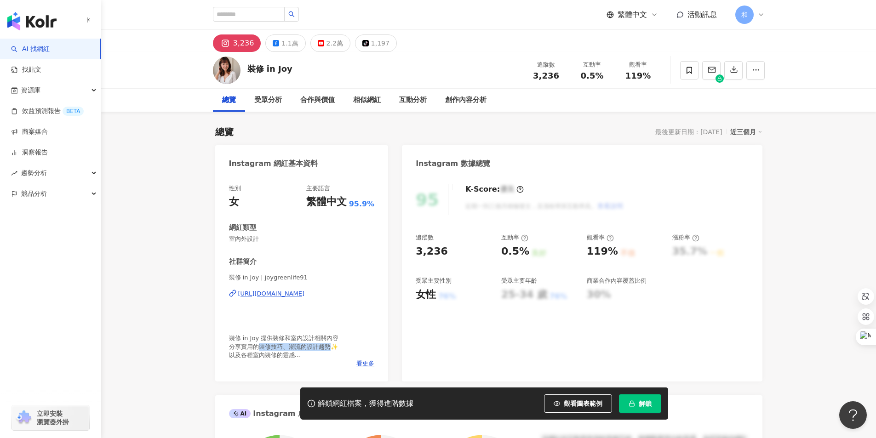
drag, startPoint x: 260, startPoint y: 348, endPoint x: 329, endPoint y: 347, distance: 68.5
click at [329, 347] on span "裝修 in Joy 提供裝修和室內設計相關內容 分享實用的裝修技巧、潮流的設計趨勢✨ 以及各種室內裝修的靈感 致力於幫助觀眾打造舒適且具有個性的居家空間🌱" at bounding box center [295, 351] width 133 height 32
copy span "裝修技巧、潮流的設計趨勢"
drag, startPoint x: 503, startPoint y: 250, endPoint x: 524, endPoint y: 250, distance: 21.2
click at [524, 250] on div "0.5%" at bounding box center [515, 252] width 28 height 14
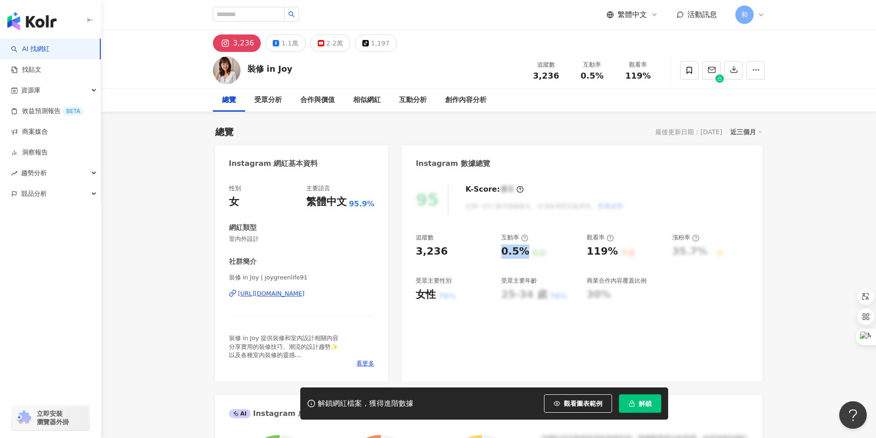
copy div "0.5%"
drag, startPoint x: 612, startPoint y: 253, endPoint x: 610, endPoint y: 258, distance: 6.0
click at [615, 253] on div "119% 不佳" at bounding box center [625, 252] width 76 height 14
copy div "119%"
drag, startPoint x: 418, startPoint y: 295, endPoint x: 433, endPoint y: 293, distance: 14.8
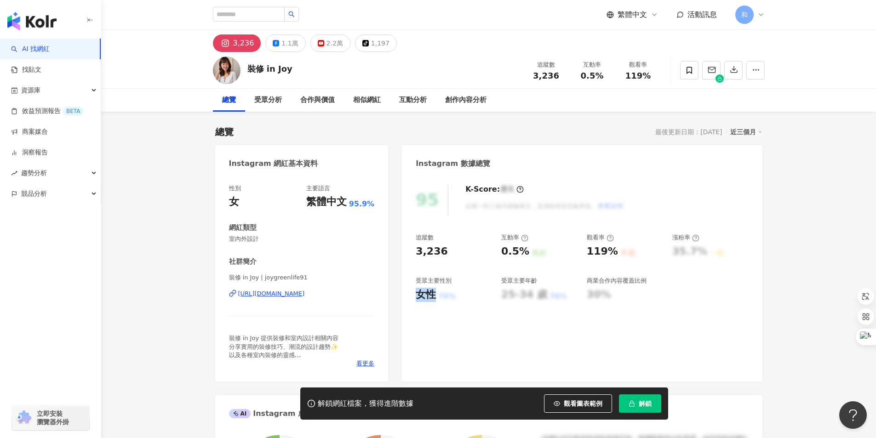
click at [433, 293] on div "女性" at bounding box center [426, 295] width 20 height 14
copy div "女性"
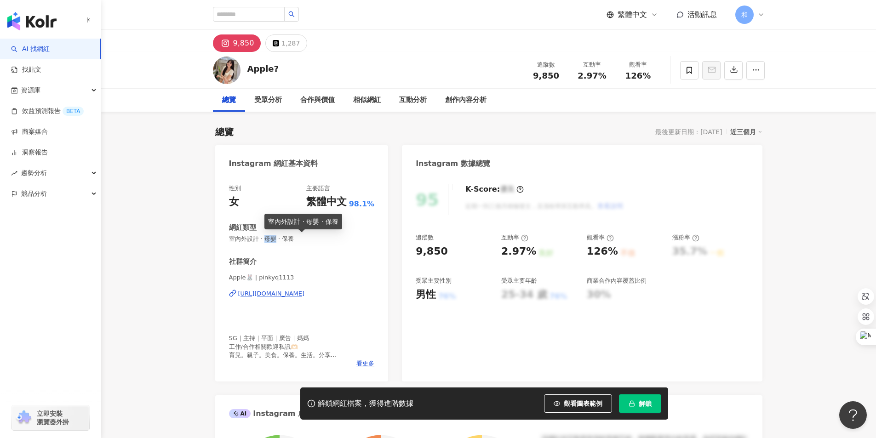
drag, startPoint x: 265, startPoint y: 239, endPoint x: 274, endPoint y: 238, distance: 8.8
click at [274, 238] on span "室內外設計 · 母嬰 · 保養" at bounding box center [302, 239] width 146 height 8
copy span "母嬰"
click at [363, 363] on span "看更多" at bounding box center [365, 364] width 18 height 8
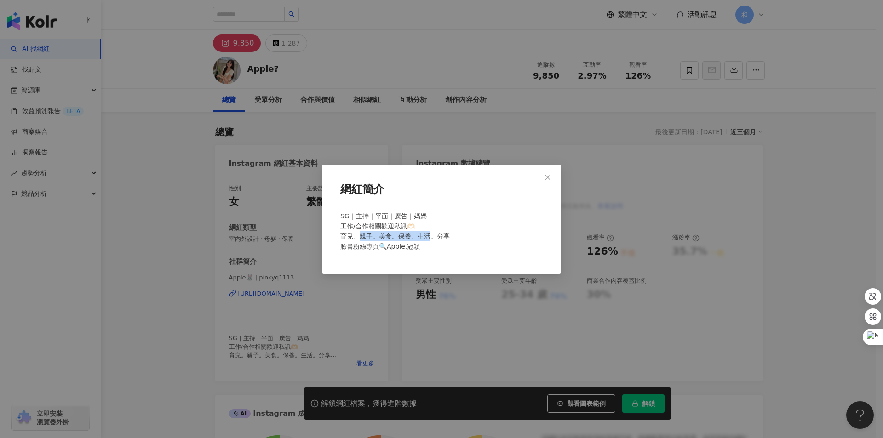
drag, startPoint x: 361, startPoint y: 237, endPoint x: 429, endPoint y: 236, distance: 68.5
click at [429, 236] on span "SG｜主持｜平面｜廣告｜媽媽 工作/合作相關歡迎私訊🫶🏻 育兒。親子。美食。保養。生活。分享 臉書粉絲專頁🔍Apple.冠穎" at bounding box center [394, 231] width 109 height 38
copy span "。美食。保養。生活。分"
click at [547, 173] on button "Close" at bounding box center [548, 177] width 18 height 18
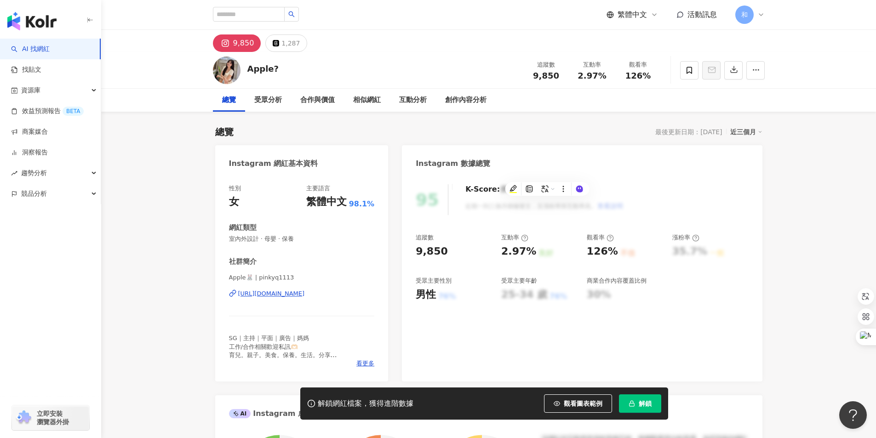
click at [240, 45] on div "9,850" at bounding box center [243, 43] width 21 height 13
click at [369, 365] on span "看更多" at bounding box center [365, 364] width 18 height 8
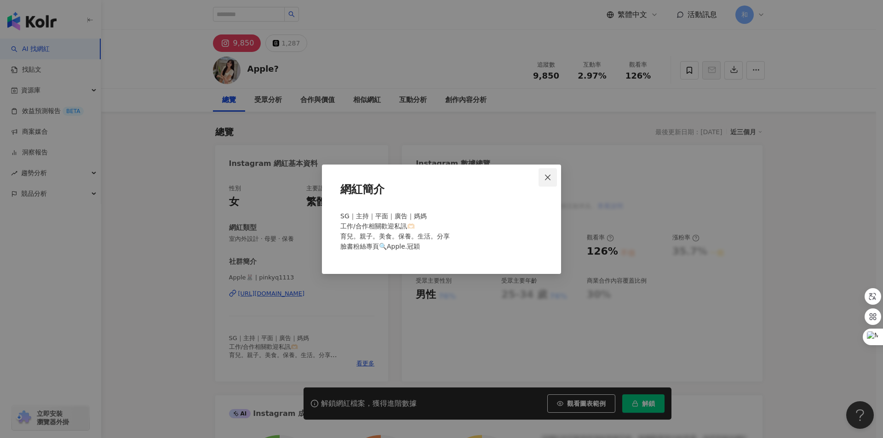
click at [546, 179] on icon "close" at bounding box center [548, 178] width 6 height 6
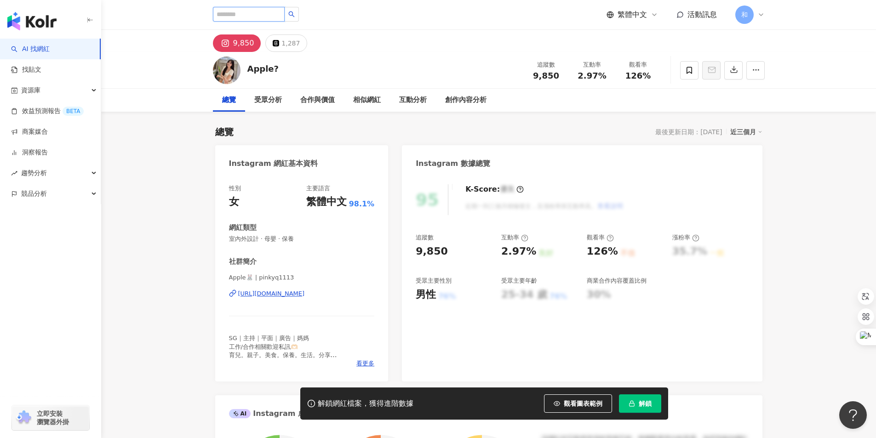
click at [246, 12] on input "search" at bounding box center [249, 14] width 72 height 15
paste input "**********"
type input "**********"
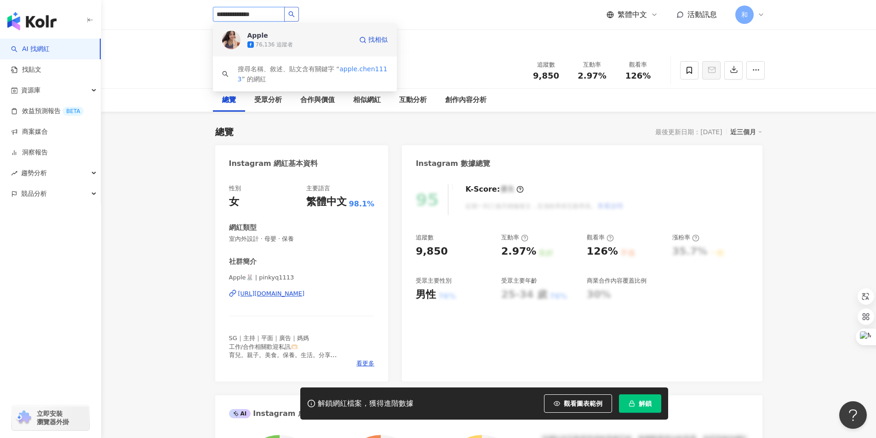
click at [264, 40] on div "Apple" at bounding box center [257, 35] width 21 height 9
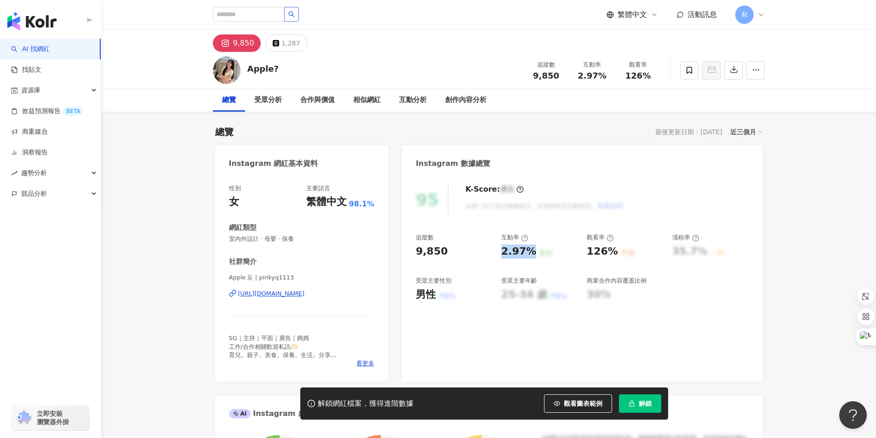
drag, startPoint x: 503, startPoint y: 249, endPoint x: 531, endPoint y: 250, distance: 28.5
click at [531, 250] on div "2.97% 良好" at bounding box center [539, 252] width 76 height 14
copy div "2.97%"
drag, startPoint x: 587, startPoint y: 251, endPoint x: 612, endPoint y: 252, distance: 24.8
click at [612, 252] on div "126%" at bounding box center [602, 252] width 31 height 14
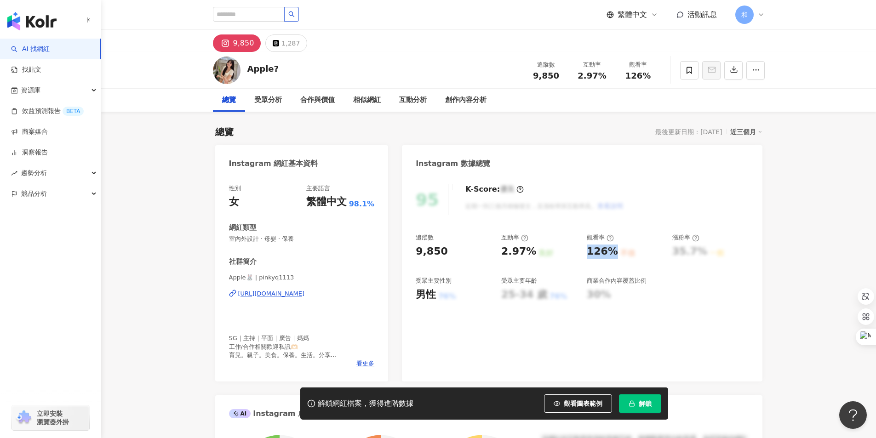
copy div "126%"
drag, startPoint x: 418, startPoint y: 293, endPoint x: 433, endPoint y: 293, distance: 14.7
click at [433, 293] on div "男性" at bounding box center [426, 295] width 20 height 14
copy div "男性"
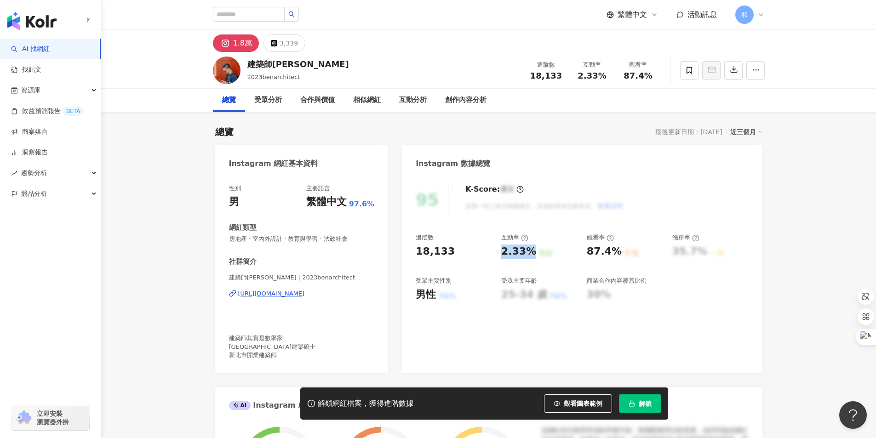
drag, startPoint x: 501, startPoint y: 251, endPoint x: 527, endPoint y: 252, distance: 26.2
click at [527, 252] on div "2.33%" at bounding box center [518, 252] width 35 height 14
copy div "2.33%"
drag, startPoint x: 588, startPoint y: 252, endPoint x: 629, endPoint y: 249, distance: 40.6
click at [629, 249] on div "87.4% 不佳" at bounding box center [625, 252] width 76 height 14
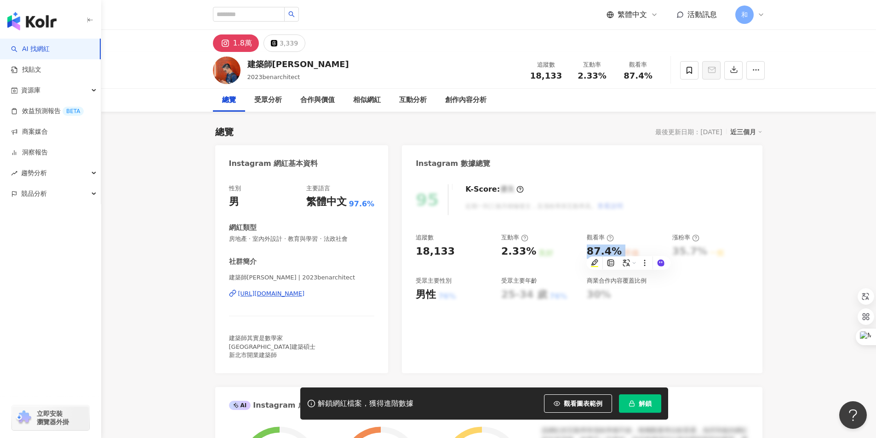
copy div "87.4% 不佳"
drag, startPoint x: 420, startPoint y: 292, endPoint x: 433, endPoint y: 291, distance: 12.9
click at [433, 291] on div "男性" at bounding box center [426, 295] width 20 height 14
copy div "男性"
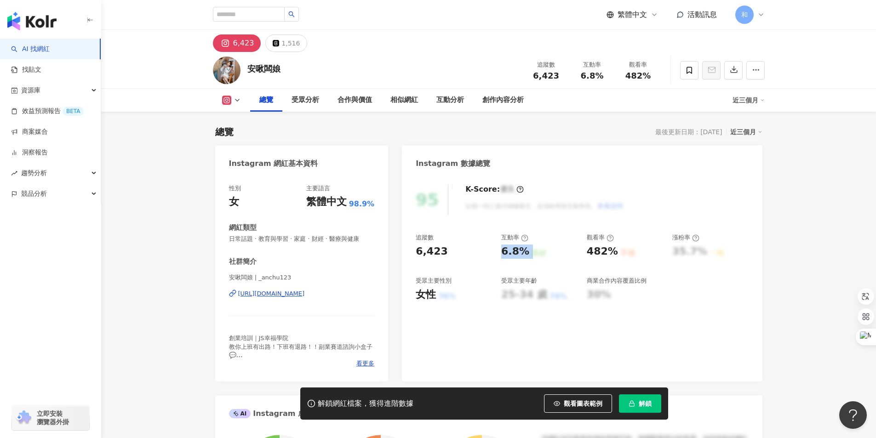
drag, startPoint x: 500, startPoint y: 250, endPoint x: 528, endPoint y: 252, distance: 27.6
click at [528, 252] on div "追蹤數 6,423 互動率 6.8% 良好 觀看率 482% 不佳 漲粉率 35.7% 一般 受眾主要性別 女性 76% 受眾主要年齡 25-34 歲 76%…" at bounding box center [582, 268] width 332 height 68
copy div "6.8% 良好"
drag, startPoint x: 588, startPoint y: 250, endPoint x: 613, endPoint y: 250, distance: 24.4
click at [613, 250] on div "482%" at bounding box center [602, 252] width 31 height 14
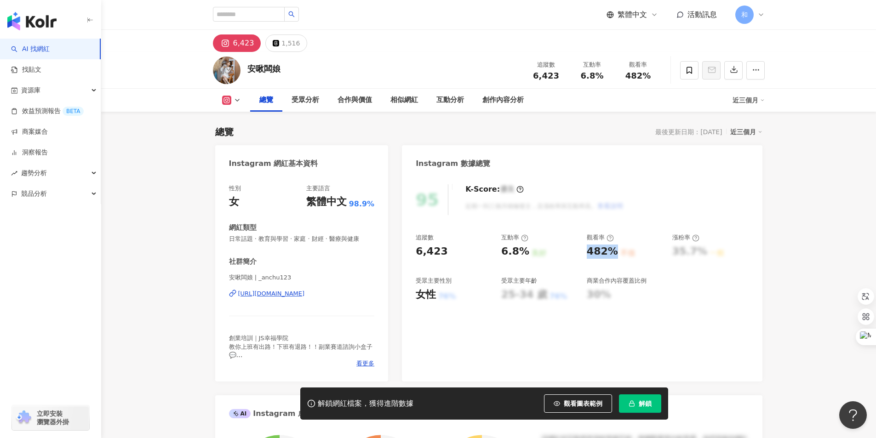
copy div "482%"
drag, startPoint x: 417, startPoint y: 293, endPoint x: 433, endPoint y: 292, distance: 15.7
click at [433, 292] on div "女性" at bounding box center [426, 295] width 20 height 14
copy div "女性"
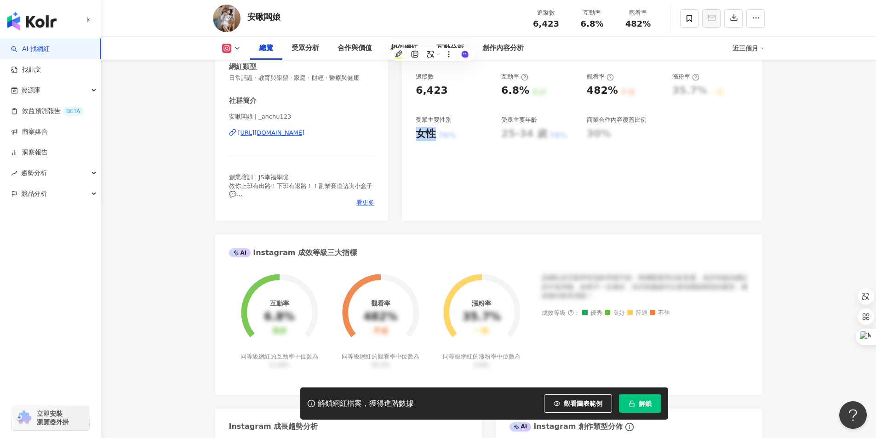
scroll to position [92, 0]
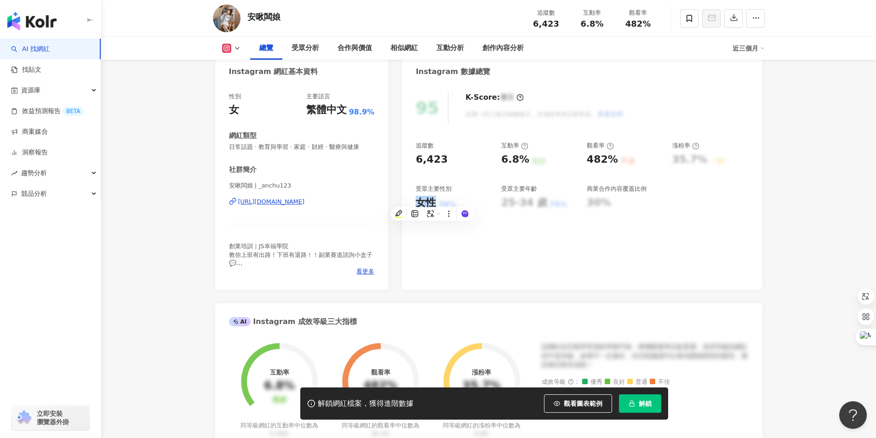
click at [235, 49] on icon at bounding box center [237, 48] width 7 height 7
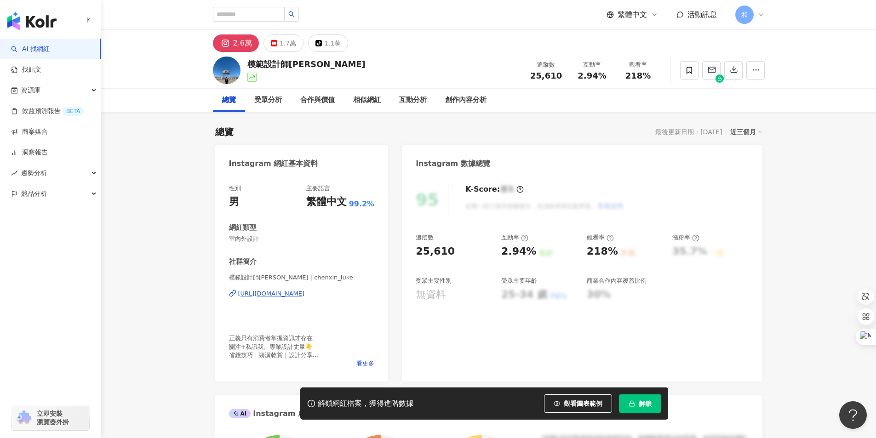
click at [290, 294] on div "[URL][DOMAIN_NAME]" at bounding box center [271, 294] width 67 height 8
drag, startPoint x: 502, startPoint y: 251, endPoint x: 531, endPoint y: 251, distance: 29.4
click at [531, 251] on div "2.94% 良好" at bounding box center [539, 252] width 76 height 14
copy div "2.94%"
drag, startPoint x: 589, startPoint y: 251, endPoint x: 612, endPoint y: 253, distance: 23.1
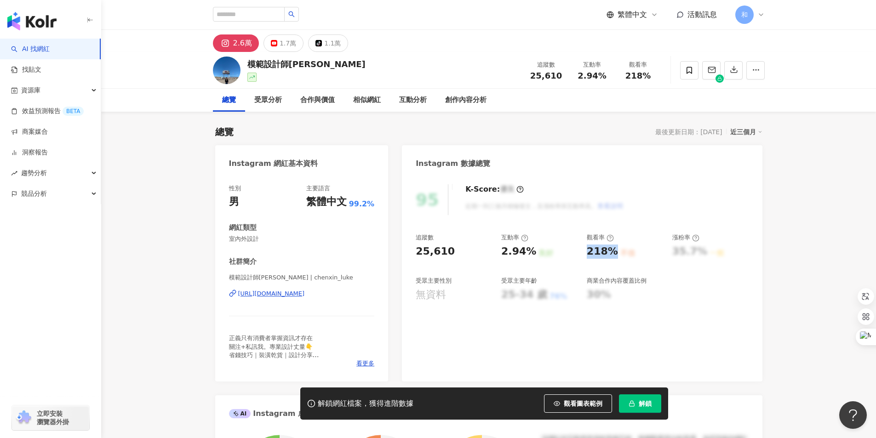
click at [615, 251] on div "218% 不佳" at bounding box center [625, 252] width 76 height 14
copy div "218%"
click at [281, 44] on div "1.7萬" at bounding box center [288, 43] width 17 height 13
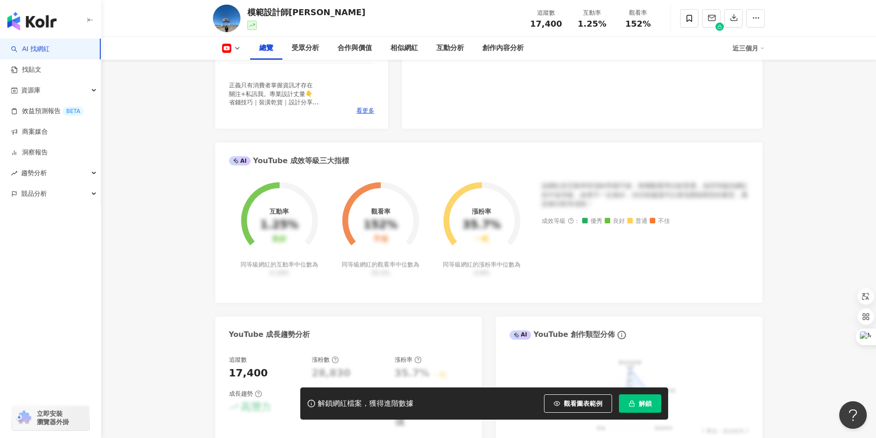
scroll to position [322, 0]
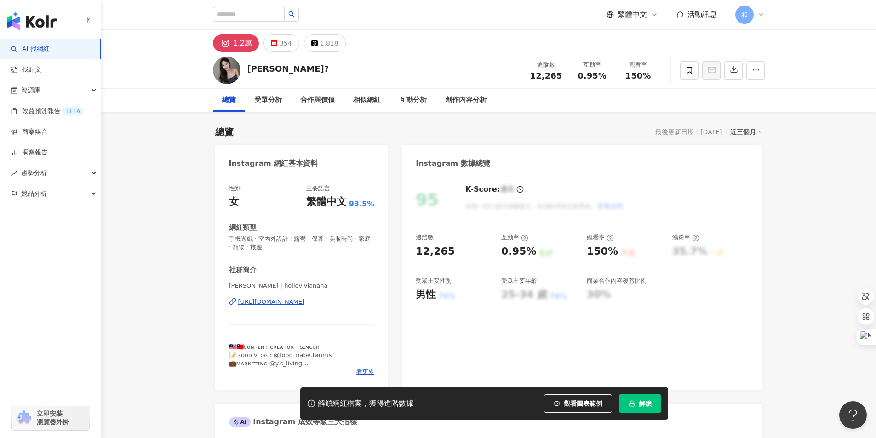
drag, startPoint x: 229, startPoint y: 286, endPoint x: 256, endPoint y: 285, distance: 26.7
click at [256, 285] on span "Vivian歆茹 | hellovivianana" at bounding box center [302, 286] width 146 height 8
click at [305, 302] on div "https://www.instagram.com/hellovivianana/" at bounding box center [271, 302] width 67 height 8
click at [292, 262] on div "性別 女 主要語言 繁體中文 93.5% 網紅類型 手機遊戲 · 室內外設計 · 露營 · 保養 · 美妝時尚 · 家庭 · 寵物 · 旅遊 社群簡介 Viv…" at bounding box center [302, 280] width 146 height 192
click at [362, 373] on span "看更多" at bounding box center [365, 372] width 18 height 8
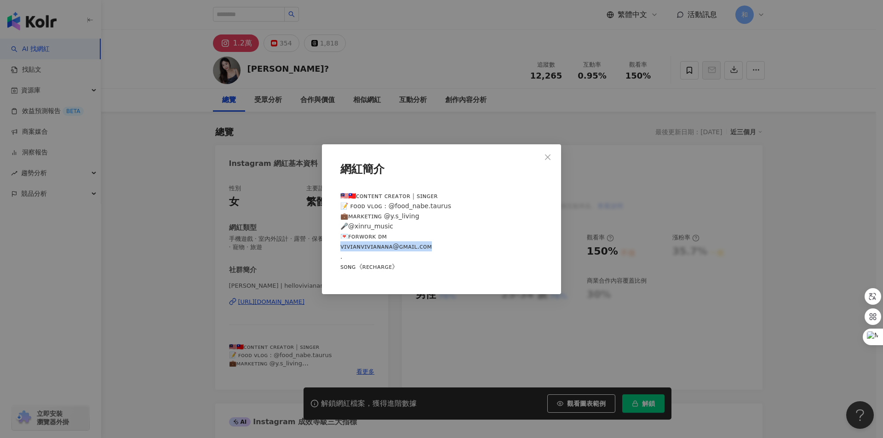
drag, startPoint x: 340, startPoint y: 247, endPoint x: 424, endPoint y: 243, distance: 84.3
click at [424, 243] on div "🇲🇾🇹🇼ᴄᴏɴᴛᴇɴᴛ ᴄʀᴇᴀᴛᴏʀ｜ꜱɪɴɢᴇʀ 📝 ꜰᴏᴏᴅ ᴠʟᴏɢ : @food_nabe.taurus 💼ᴍᴀʀᴋᴇᴛɪɴɢ @y.s_livi…" at bounding box center [442, 235] width 210 height 96
copy span "ᴠɪᴀɴᴀɴᴀ@ɢᴍᴀɪʟ.ᴄᴏᴍ . ꜱᴏɴɢ《"
click at [373, 226] on span "🇲🇾🇹🇼ᴄᴏɴᴛᴇɴᴛ ᴄʀᴇᴀᴛᴏʀ｜ꜱɪɴɢᴇʀ 📝 ꜰᴏᴏᴅ ᴠʟᴏɢ : @food_nabe.taurus 💼ᴍᴀʀᴋᴇᴛɪɴɢ @y.s_livi…" at bounding box center [395, 231] width 111 height 78
click at [544, 157] on icon "close" at bounding box center [547, 157] width 7 height 7
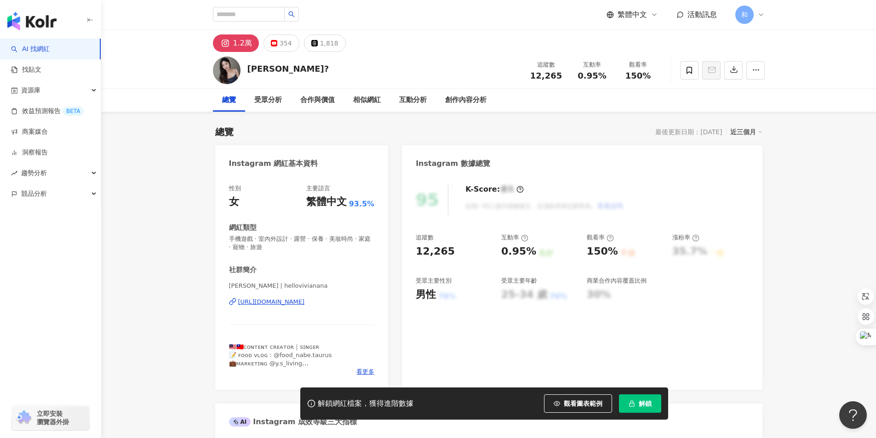
click at [286, 301] on div "https://www.instagram.com/hellovivianana/" at bounding box center [271, 302] width 67 height 8
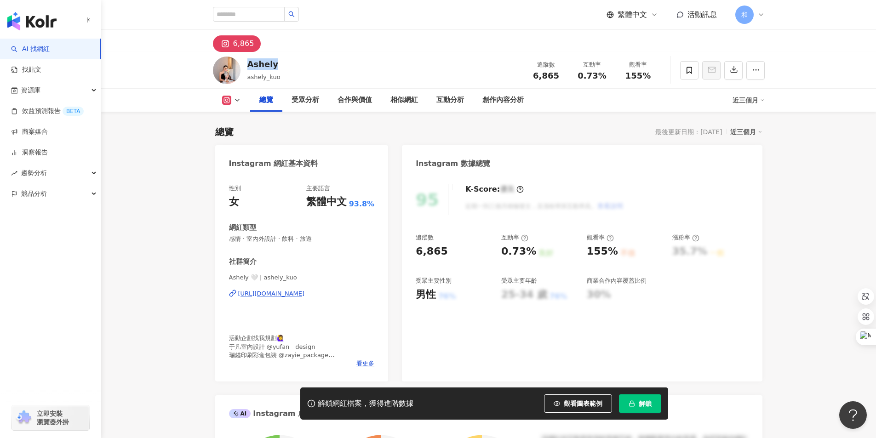
drag, startPoint x: 247, startPoint y: 64, endPoint x: 276, endPoint y: 60, distance: 28.8
click at [276, 60] on div "Ashely" at bounding box center [263, 63] width 33 height 11
copy div "Ashely"
drag, startPoint x: 418, startPoint y: 292, endPoint x: 424, endPoint y: 287, distance: 7.8
click at [433, 293] on div "男性" at bounding box center [426, 295] width 20 height 14
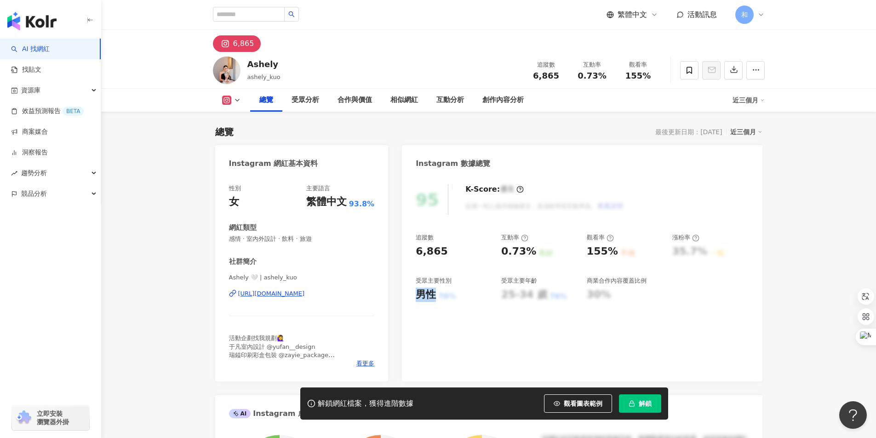
copy div "男性"
drag, startPoint x: 522, startPoint y: 251, endPoint x: 528, endPoint y: 251, distance: 6.0
click at [528, 251] on div "0.73%" at bounding box center [518, 252] width 35 height 14
copy div "0.73%"
drag, startPoint x: 588, startPoint y: 252, endPoint x: 612, endPoint y: 251, distance: 23.9
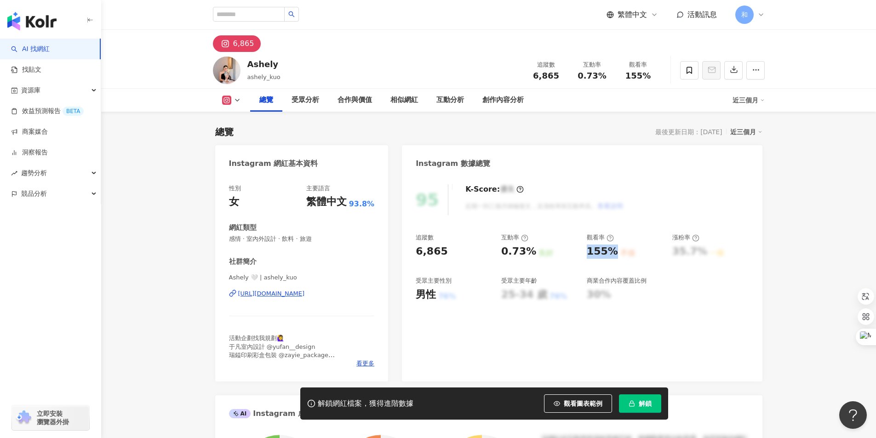
click at [612, 251] on div "155%" at bounding box center [602, 252] width 31 height 14
copy div "155%"
click at [236, 98] on icon at bounding box center [237, 100] width 7 height 7
click at [305, 295] on div "https://www.instagram.com/ashely_kuo/" at bounding box center [271, 294] width 67 height 8
drag, startPoint x: 259, startPoint y: 238, endPoint x: 276, endPoint y: 238, distance: 16.6
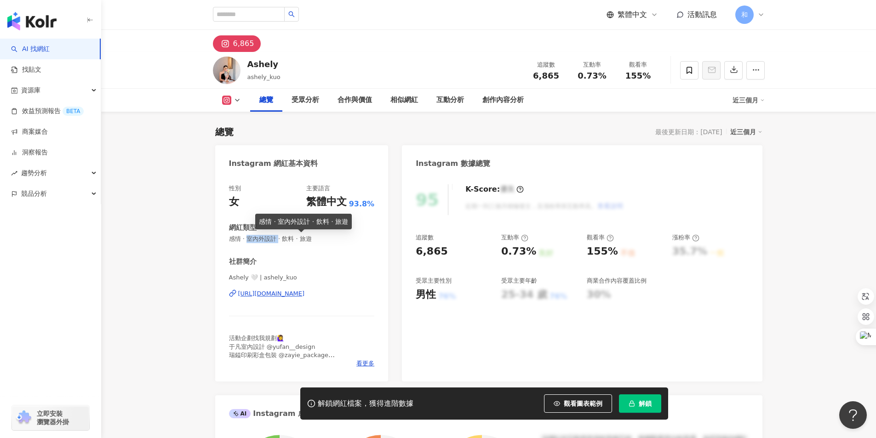
click at [276, 238] on span "感情 · 室內外設計 · 飲料 · 旅遊" at bounding box center [302, 239] width 146 height 8
copy span "室內外設計"
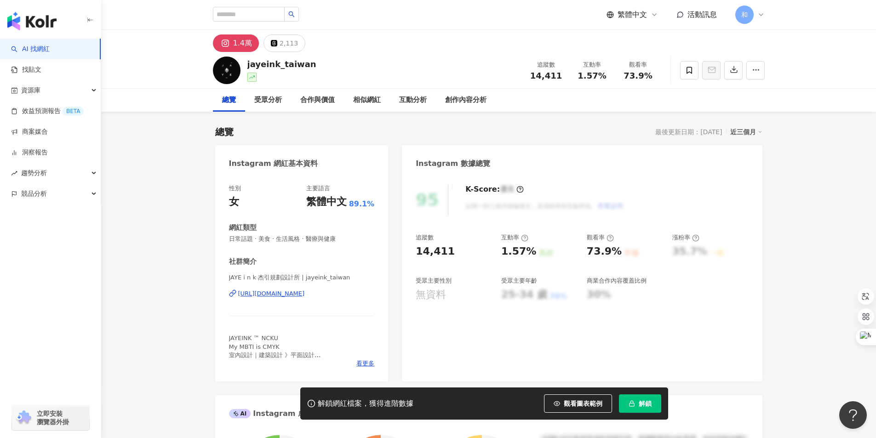
click at [305, 294] on div "[URL][DOMAIN_NAME]" at bounding box center [271, 294] width 67 height 8
drag, startPoint x: 502, startPoint y: 251, endPoint x: 527, endPoint y: 251, distance: 24.4
click at [527, 251] on div "1.57%" at bounding box center [518, 252] width 35 height 14
copy div "1.57%"
click at [619, 247] on div "73.9% 不佳" at bounding box center [625, 252] width 76 height 14
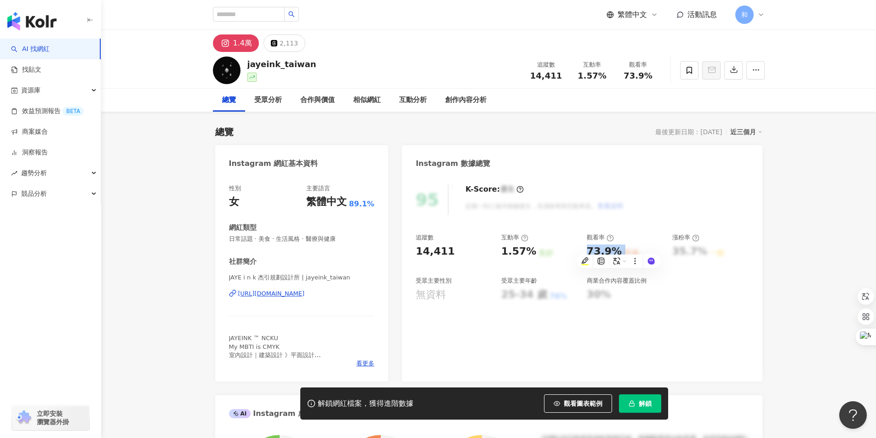
copy div "73.9% 不佳"
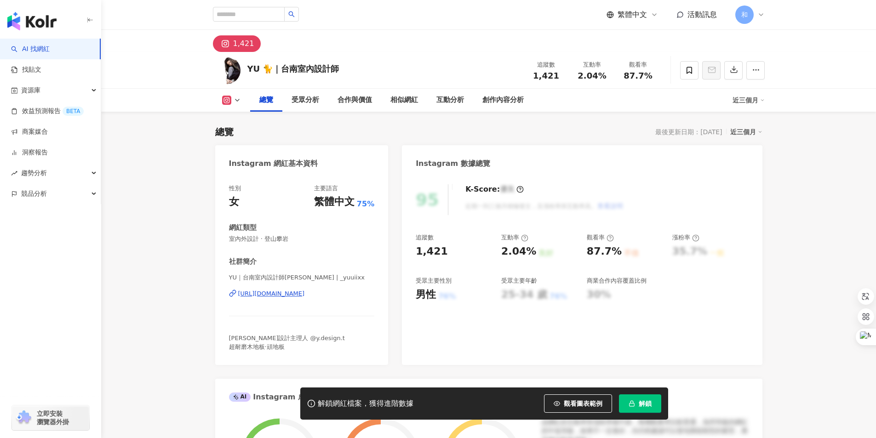
scroll to position [138, 0]
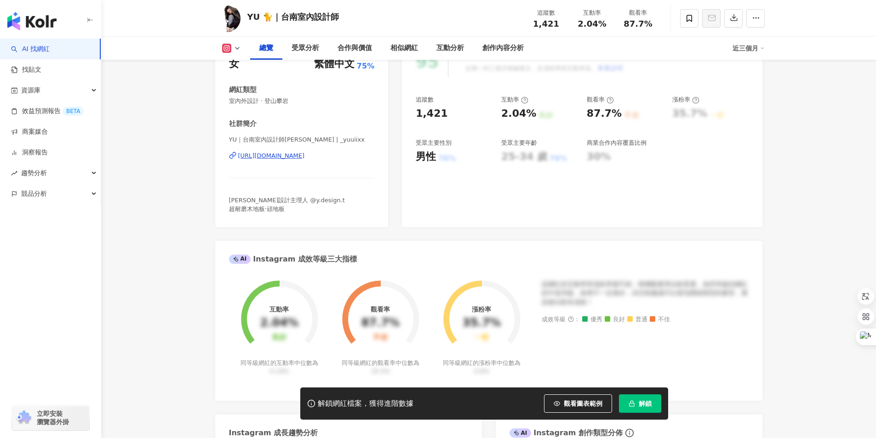
click at [305, 155] on div "[URL][DOMAIN_NAME]" at bounding box center [271, 156] width 67 height 8
